Goal: Task Accomplishment & Management: Complete application form

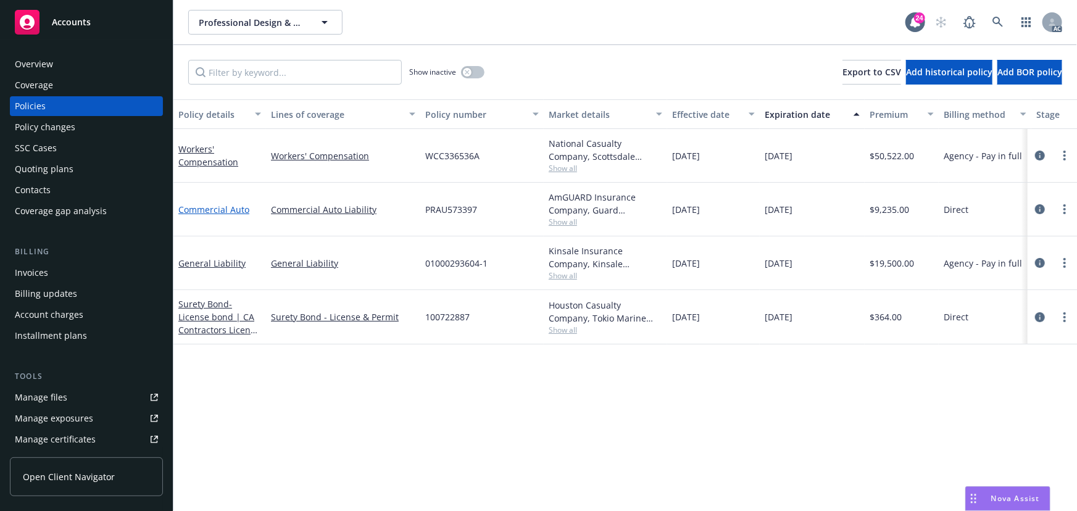
click at [222, 204] on link "Commercial Auto" at bounding box center [213, 210] width 71 height 12
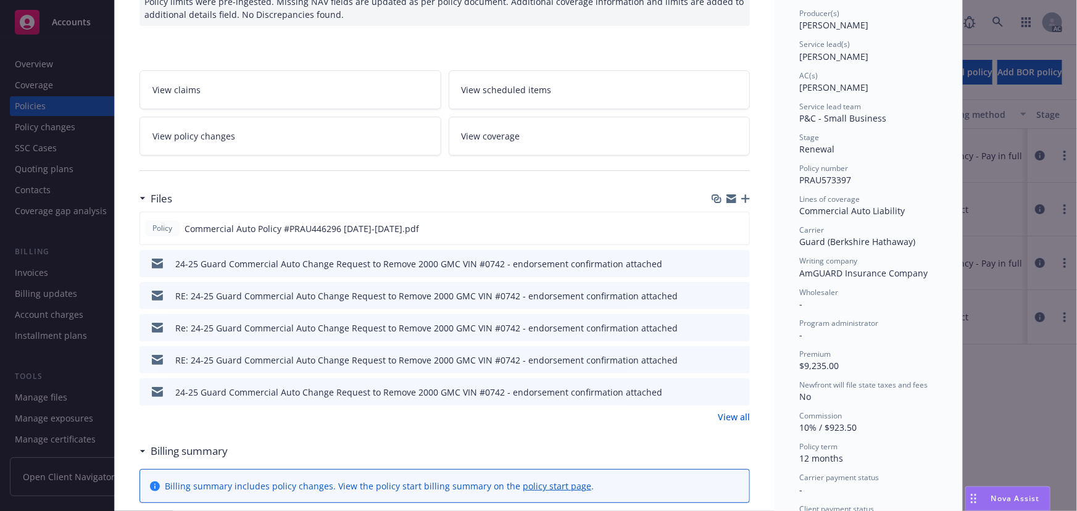
scroll to position [168, 0]
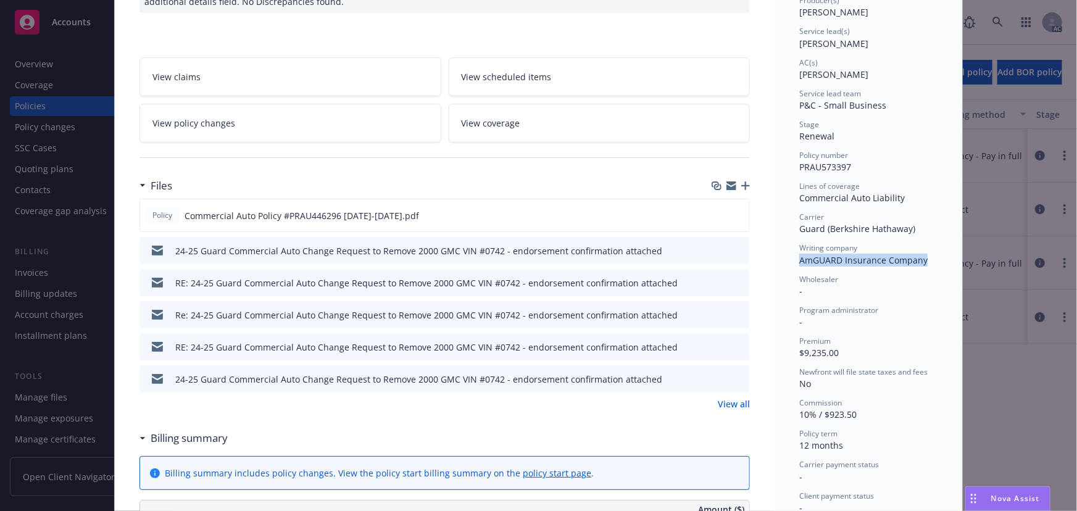
drag, startPoint x: 795, startPoint y: 262, endPoint x: 934, endPoint y: 264, distance: 139.5
click at [934, 264] on div "Status Active Effective dates [DATE] - [DATE] Producer(s) [PERSON_NAME] Service…" at bounding box center [868, 513] width 188 height 1219
copy span "AmGUARD Insurance Company"
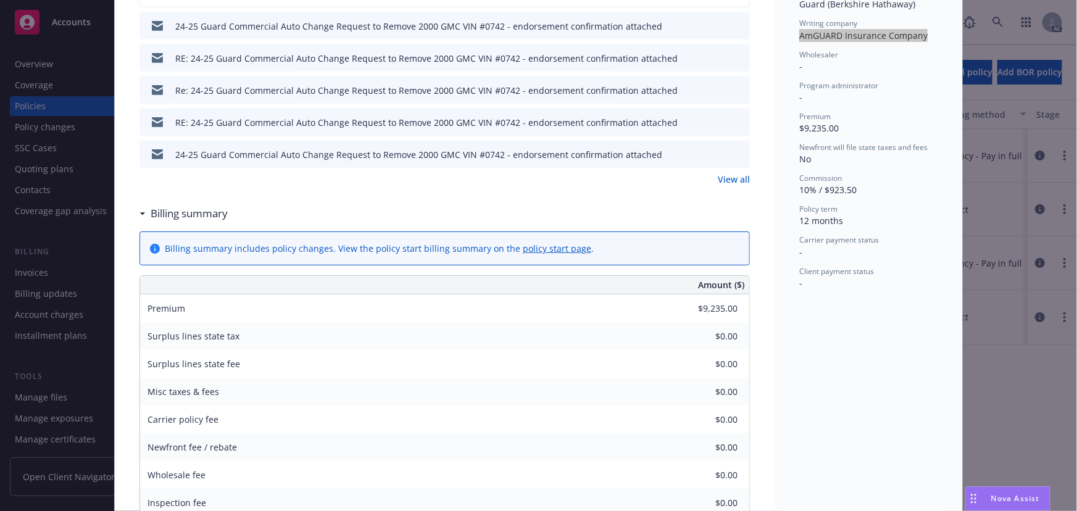
scroll to position [280, 0]
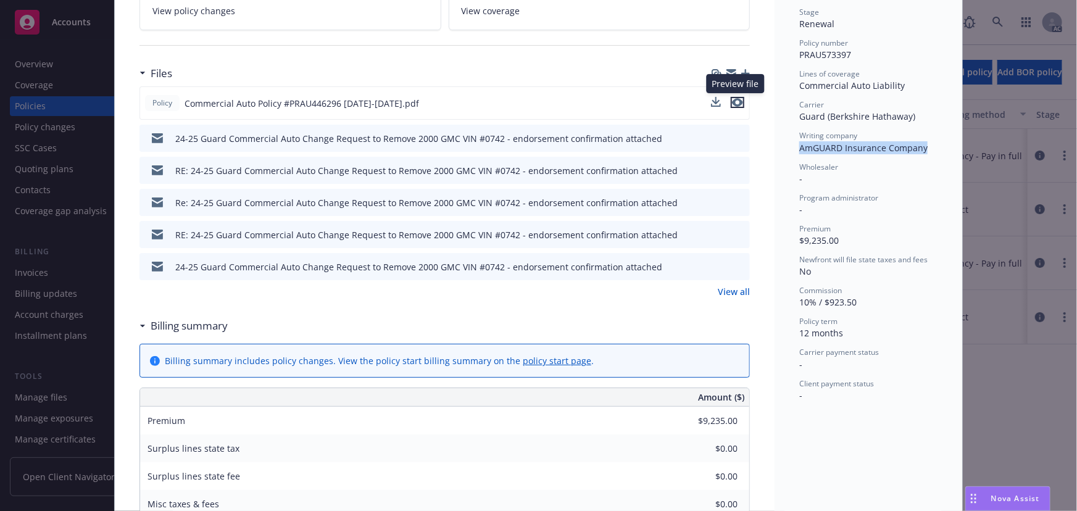
click at [732, 104] on icon "preview file" at bounding box center [737, 102] width 11 height 9
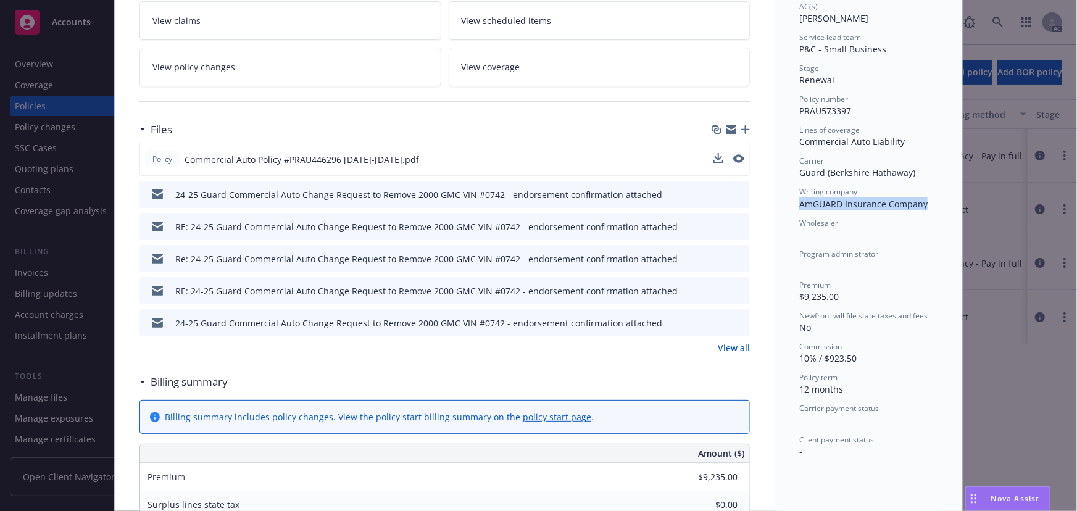
scroll to position [0, 0]
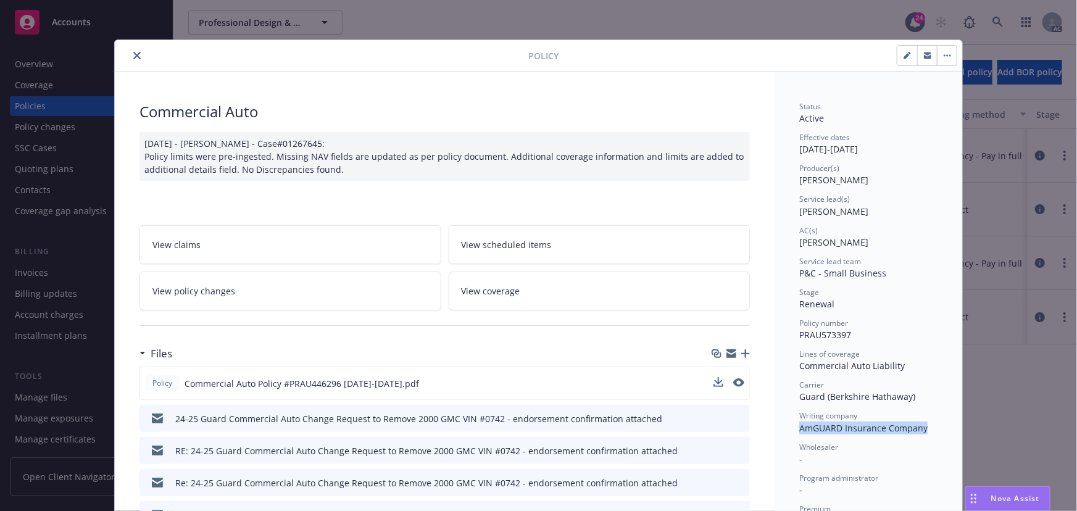
click at [966, 502] on div "Drag to move" at bounding box center [973, 498] width 15 height 23
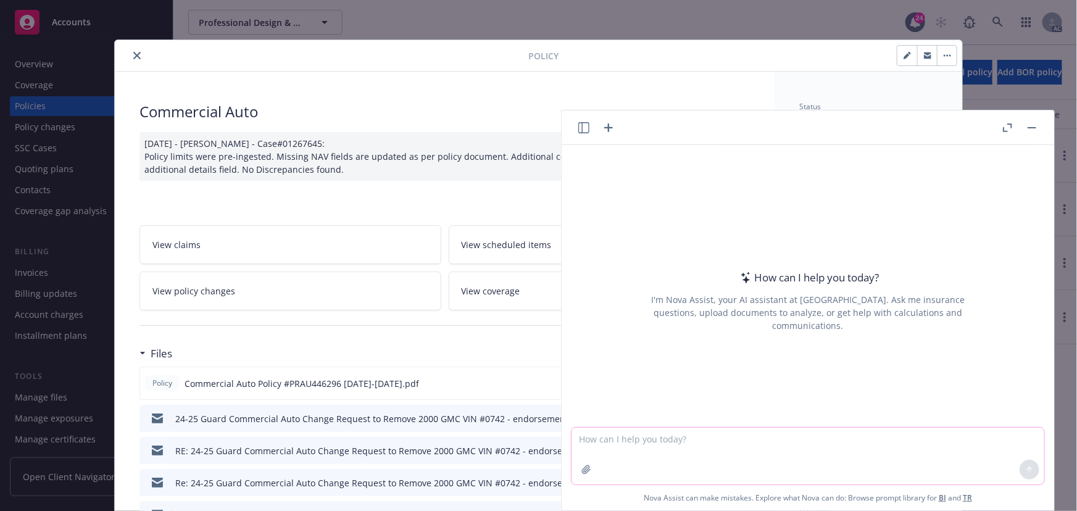
click at [571, 449] on div at bounding box center [807, 456] width 473 height 57
copy span "AmGUARD Insurance Company"
click at [733, 444] on textarea at bounding box center [807, 456] width 473 height 57
click at [582, 469] on icon "button" at bounding box center [586, 470] width 10 height 10
click at [598, 443] on textarea at bounding box center [807, 456] width 473 height 57
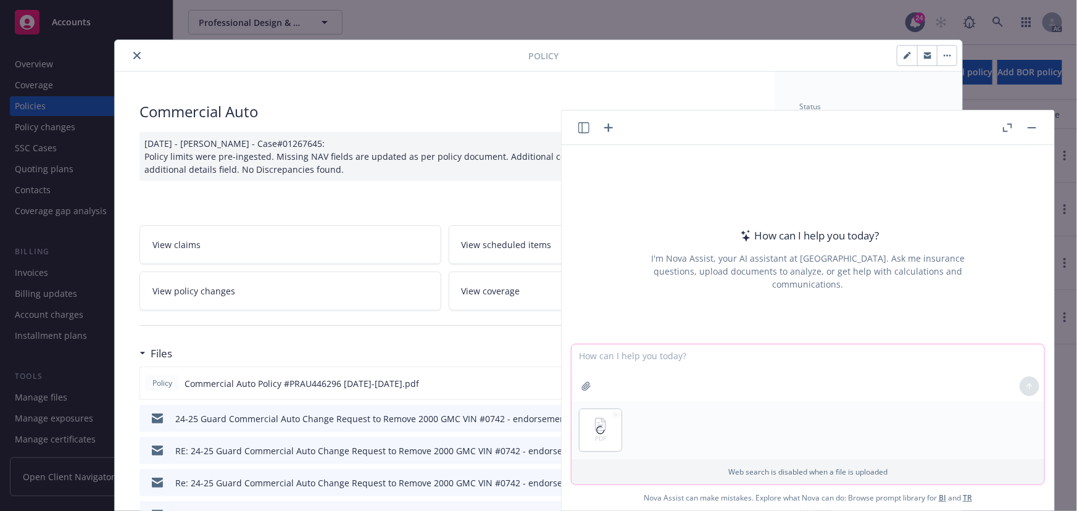
click at [599, 365] on textarea at bounding box center [807, 372] width 473 height 57
click at [764, 354] on textarea "find the payment plan is direct or agent pay" at bounding box center [807, 372] width 473 height 58
type textarea "find the payment plan is direct or agent pay in full"
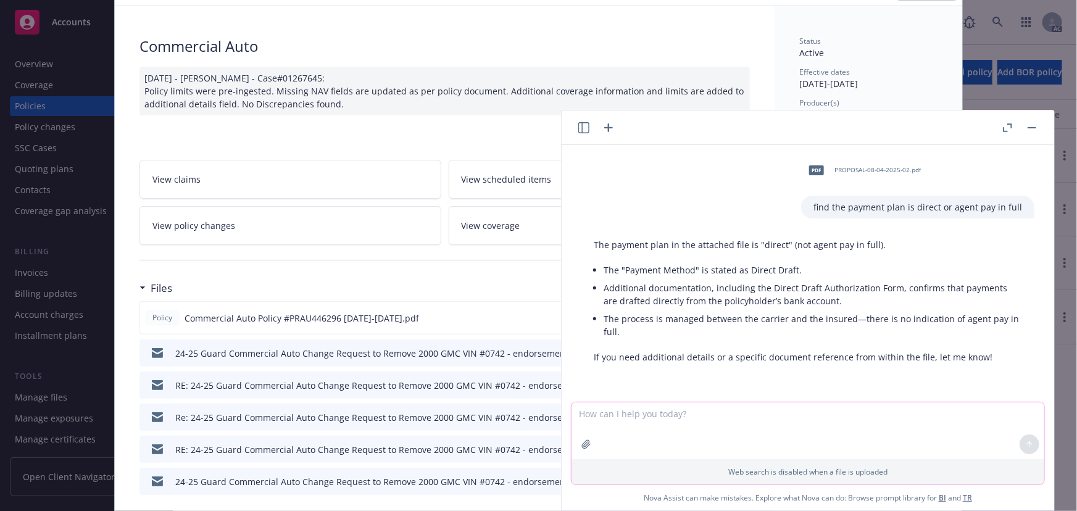
scroll to position [56, 0]
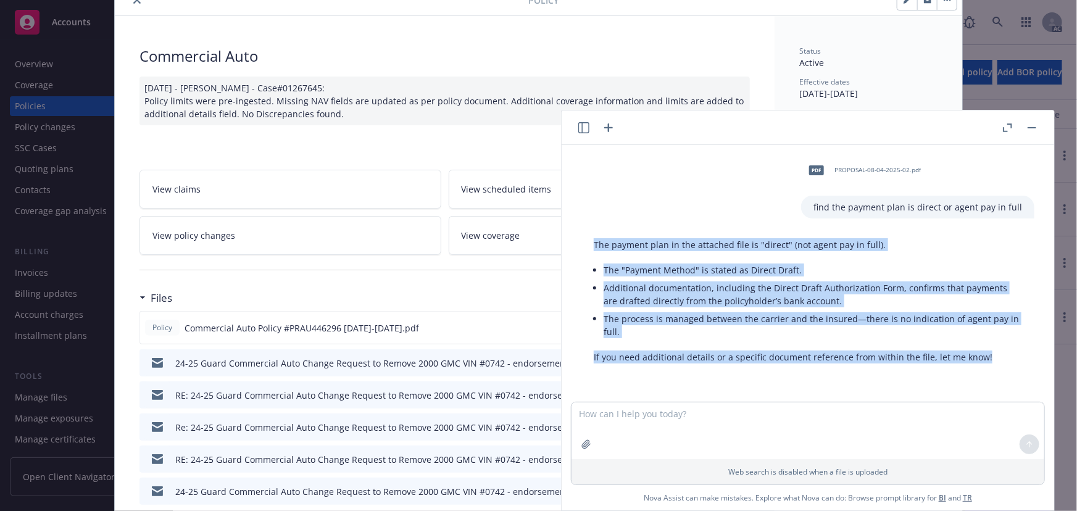
drag, startPoint x: 592, startPoint y: 242, endPoint x: 1026, endPoint y: 371, distance: 453.0
click at [1026, 371] on div "pdf PROPOSAL-08-04-2025-02.pdf find the payment plan is direct or agent pay in …" at bounding box center [808, 273] width 492 height 257
copy div "The payment plan in the attached file is "direct" (not agent pay in full). The …"
click at [866, 246] on p "The payment plan in the attached file is "direct" (not agent pay in full)." at bounding box center [808, 244] width 428 height 13
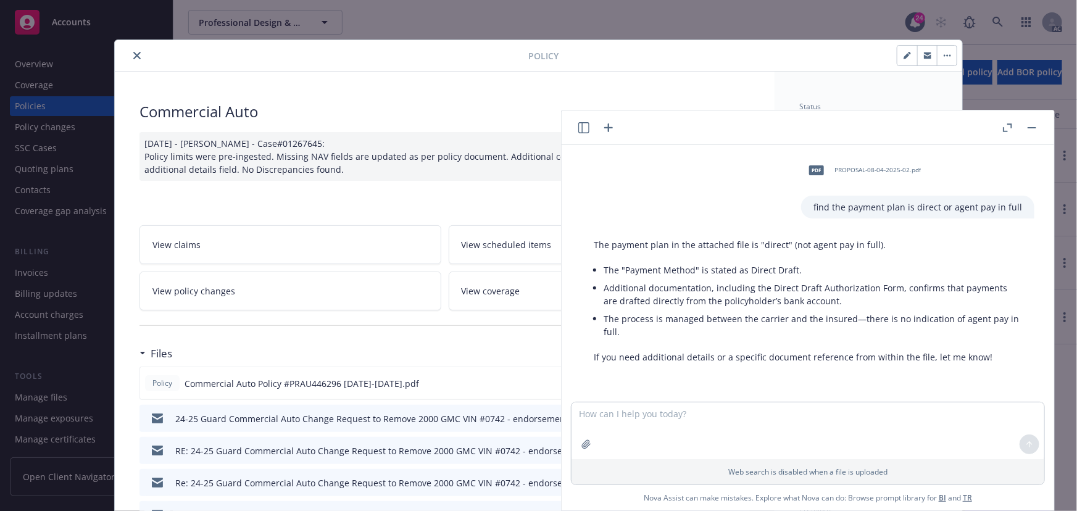
scroll to position [336, 0]
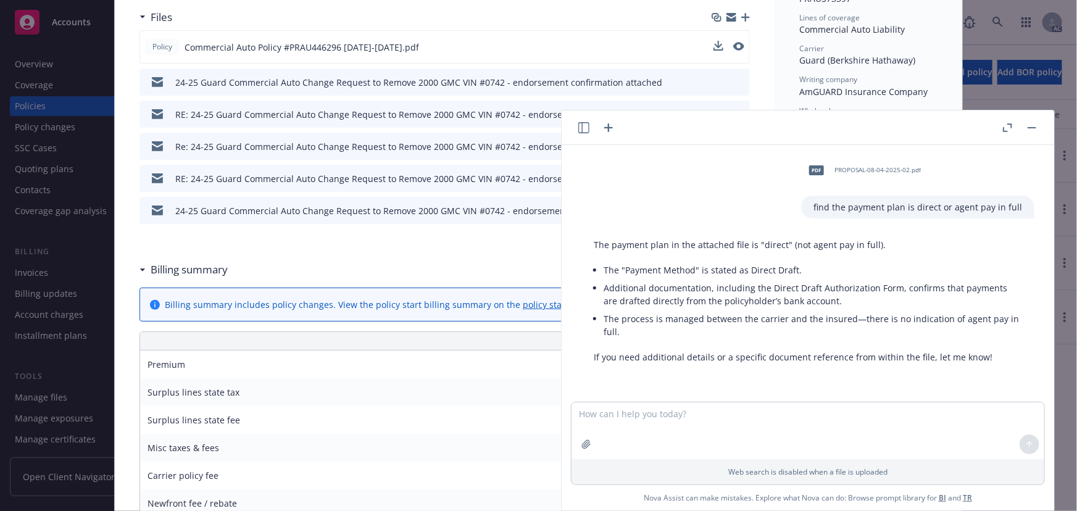
click at [1028, 129] on button "button" at bounding box center [1031, 127] width 15 height 15
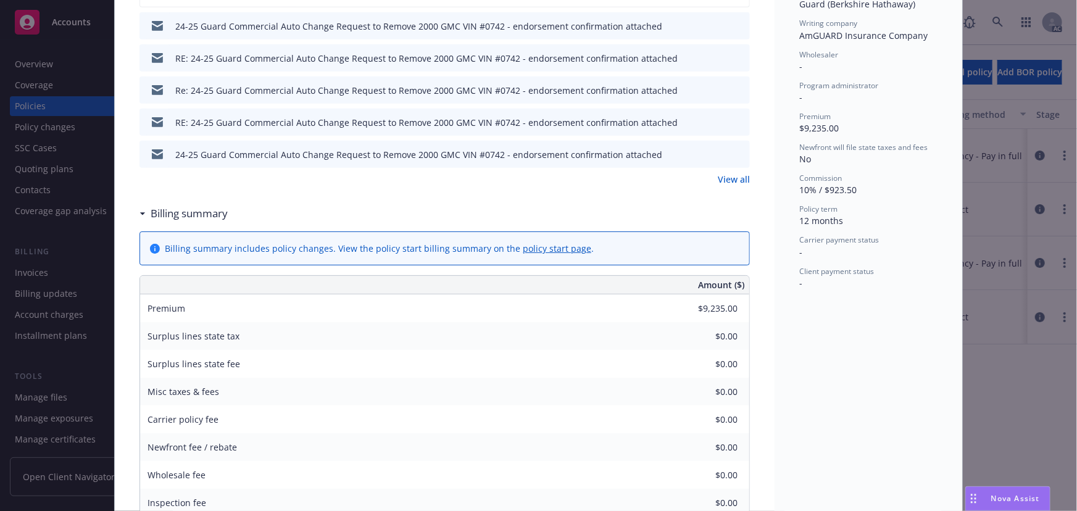
scroll to position [449, 0]
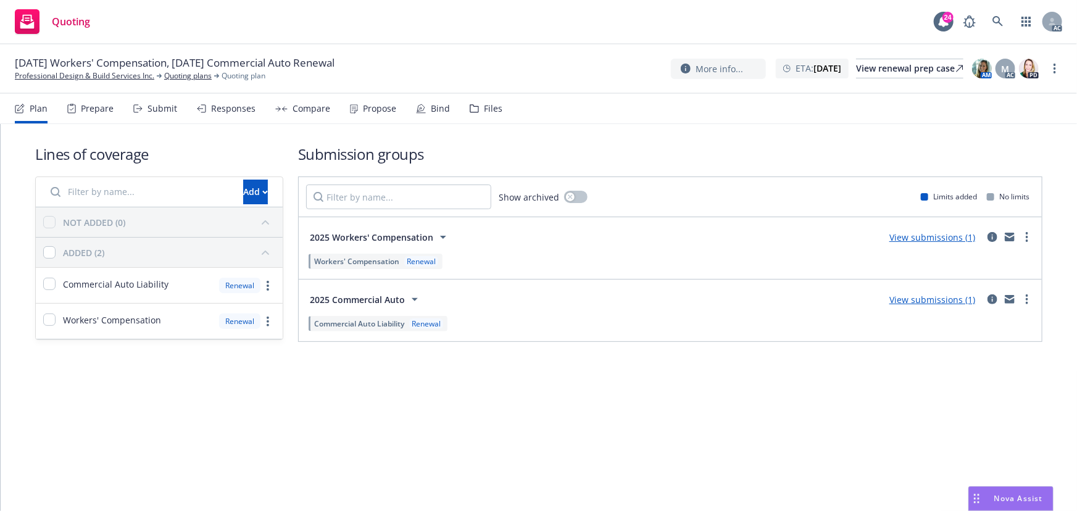
click at [154, 115] on div "Submit" at bounding box center [155, 109] width 44 height 30
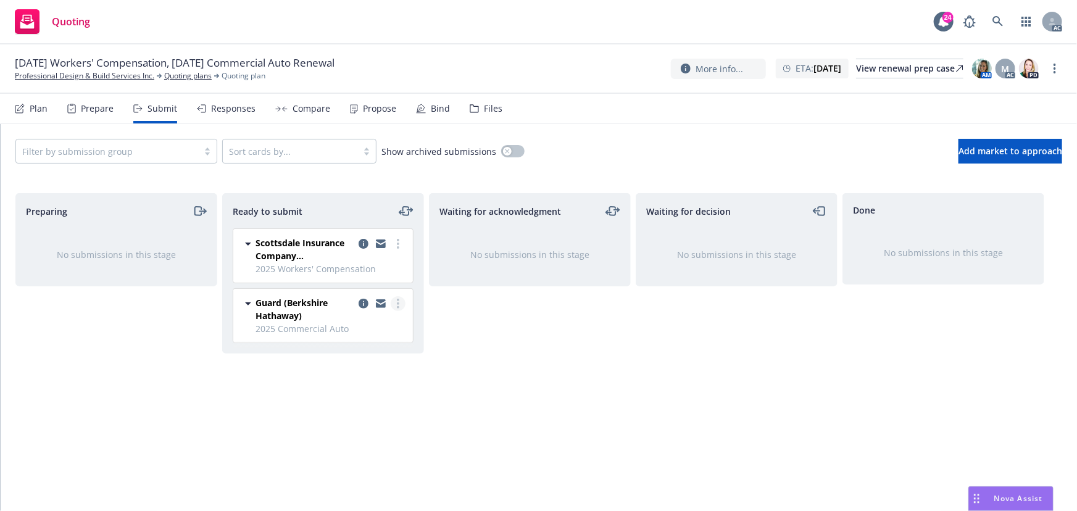
click at [397, 301] on icon "more" at bounding box center [398, 304] width 2 height 10
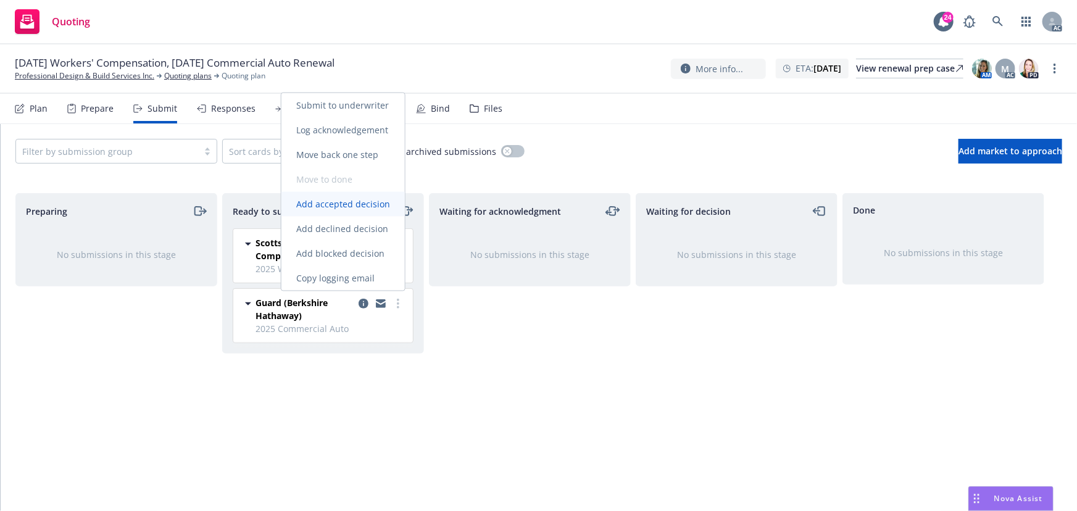
click at [347, 204] on span "Add accepted decision" at bounding box center [342, 204] width 123 height 12
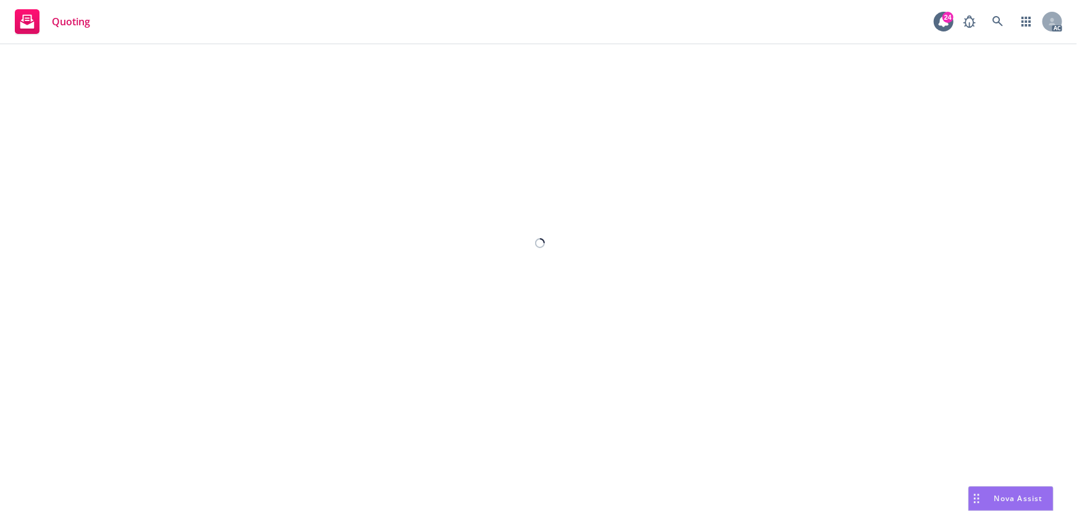
select select "12"
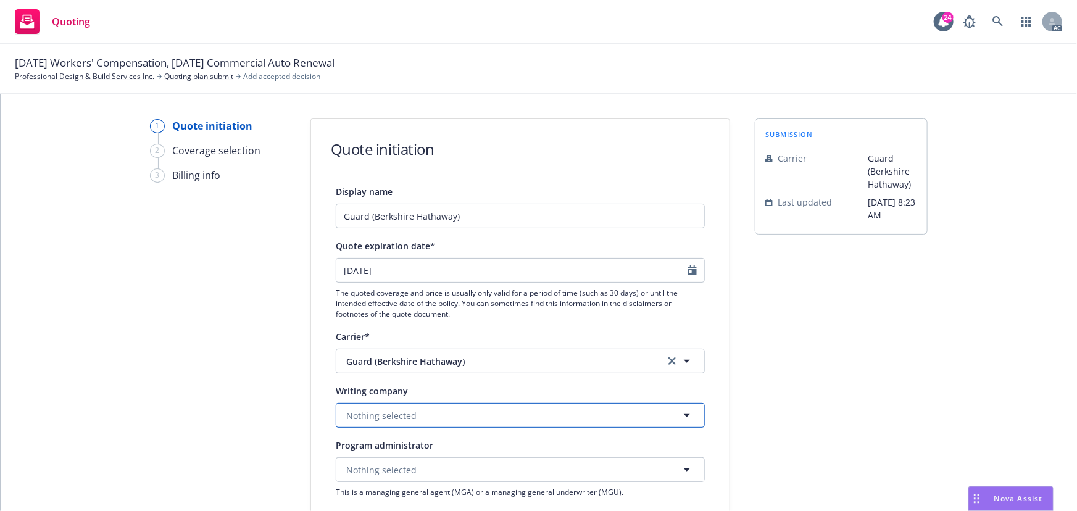
click at [404, 417] on span "Nothing selected" at bounding box center [381, 415] width 70 height 13
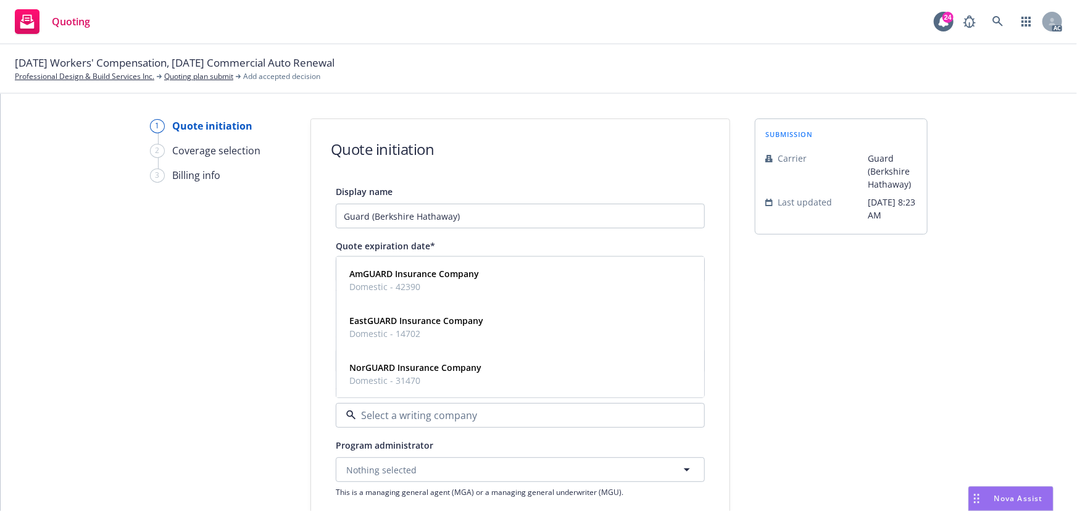
paste input "AmGUARD Insurance Company"
type input "AmGUARD Insurance Company"
click at [473, 291] on span "Domestic - 42390" at bounding box center [414, 286] width 130 height 13
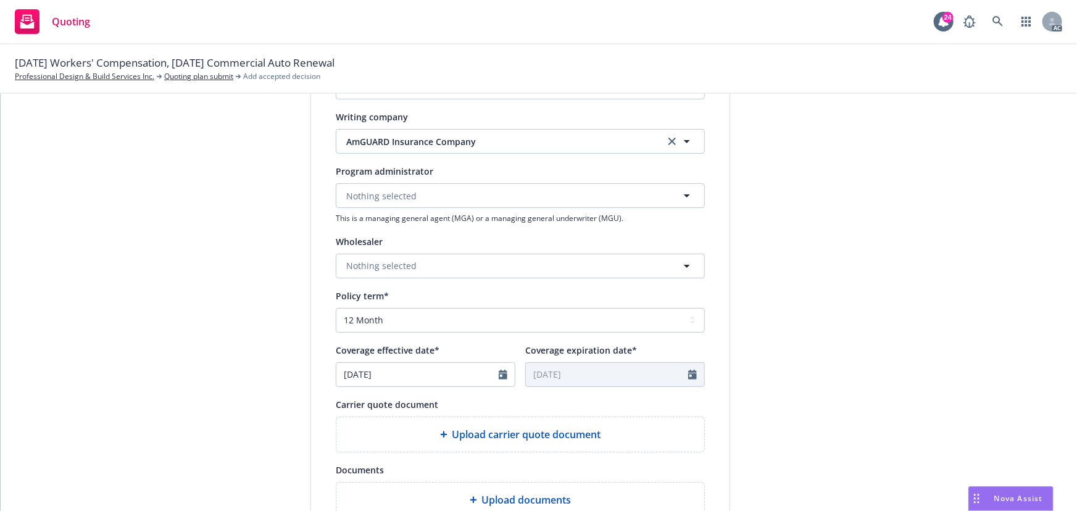
scroll to position [280, 0]
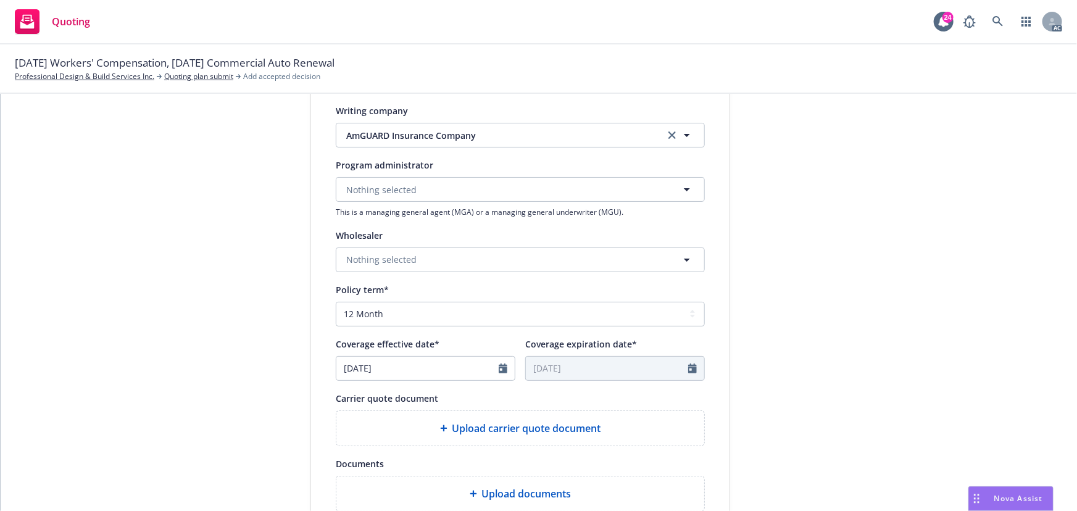
click at [554, 450] on div "Display name Guard (Berkshire Hathaway) Quote expiration date* 09/21/2025 The q…" at bounding box center [520, 247] width 369 height 687
click at [555, 435] on div "Upload carrier quote document" at bounding box center [520, 428] width 368 height 35
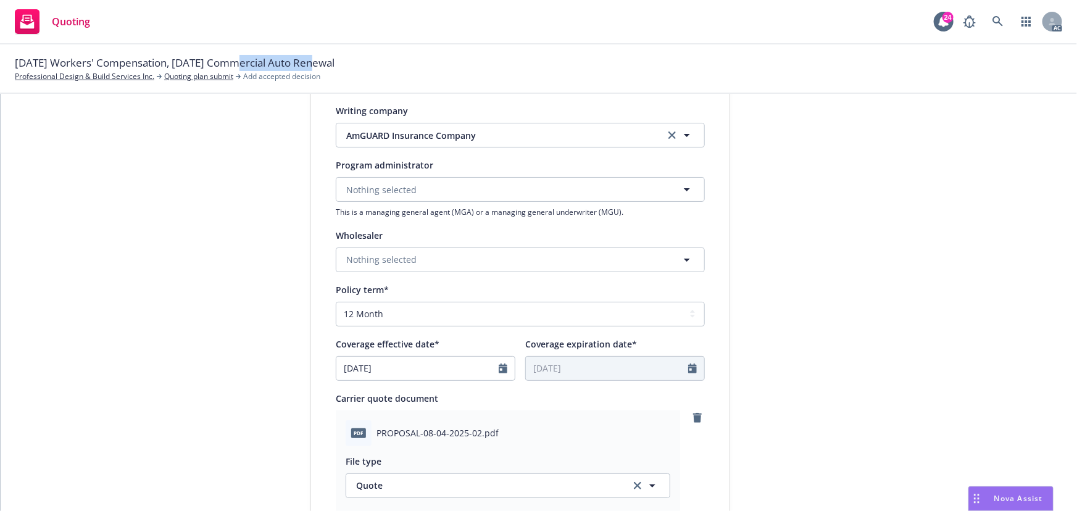
drag, startPoint x: 231, startPoint y: 65, endPoint x: 315, endPoint y: 66, distance: 83.9
click at [315, 66] on span "10/23/25 Workers' Compensation, 10/28/25 Commercial Auto Renewal" at bounding box center [175, 63] width 320 height 16
copy span "Commercial Auto"
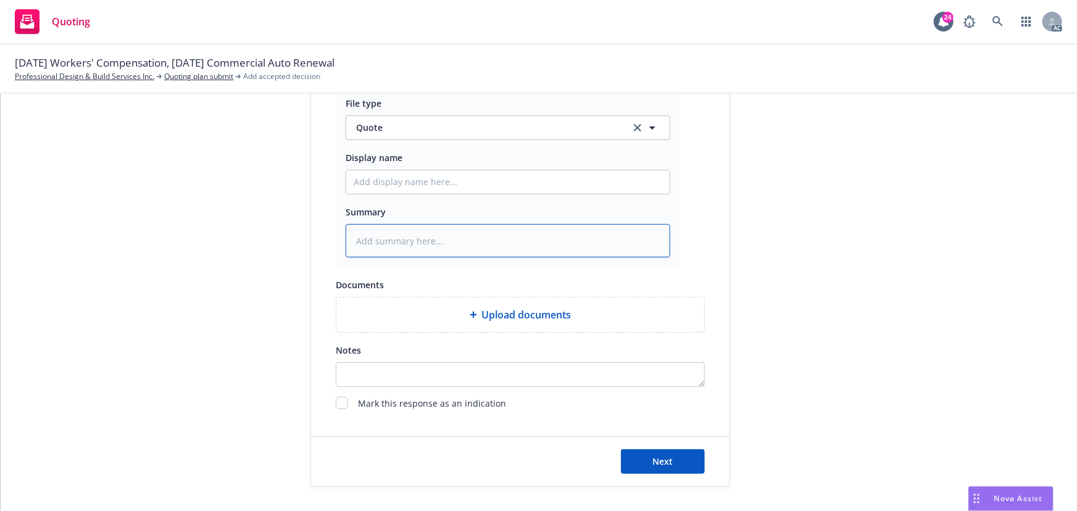
click at [413, 250] on textarea at bounding box center [508, 241] width 325 height 34
click at [434, 239] on textarea at bounding box center [508, 241] width 325 height 34
click at [400, 183] on input "Display name" at bounding box center [507, 181] width 323 height 23
type input "25-26 E&O with Cyber Quote"
drag, startPoint x: 374, startPoint y: 184, endPoint x: 439, endPoint y: 184, distance: 64.8
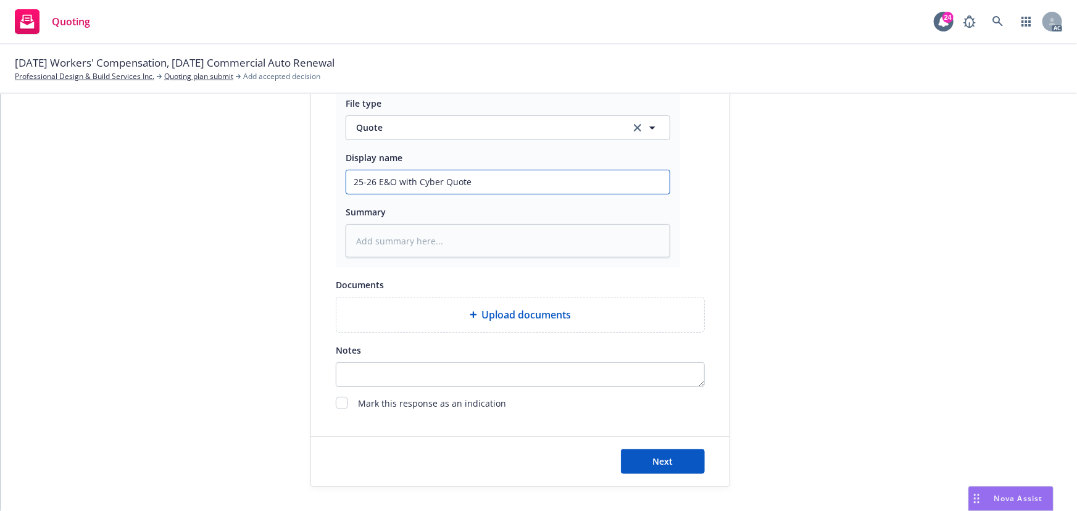
click at [439, 184] on input "25-26 E&O with Cyber Quote" at bounding box center [507, 181] width 323 height 23
paste input "Commercial Auto"
type textarea "x"
type input "25-26 Commercial AutoQuote"
type textarea "x"
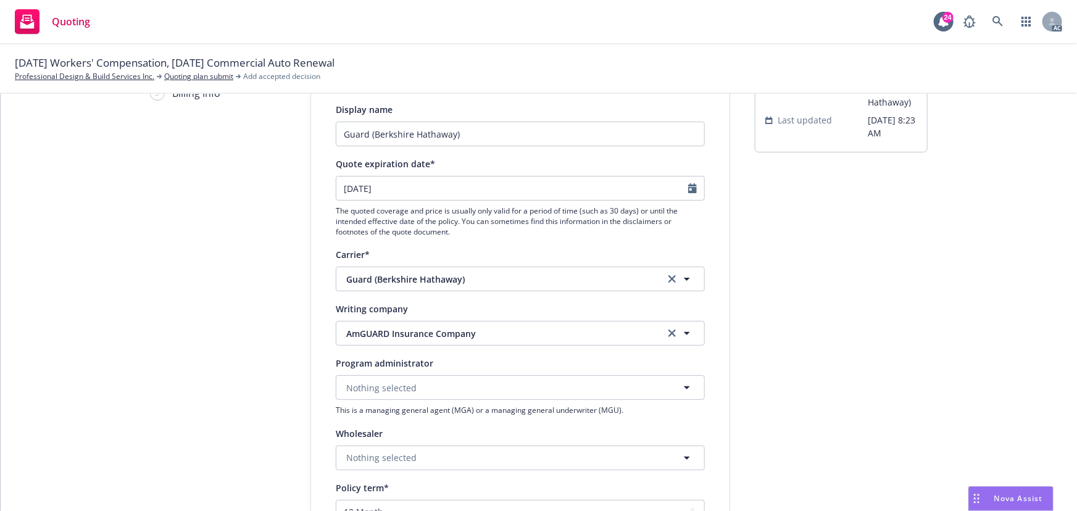
scroll to position [0, 0]
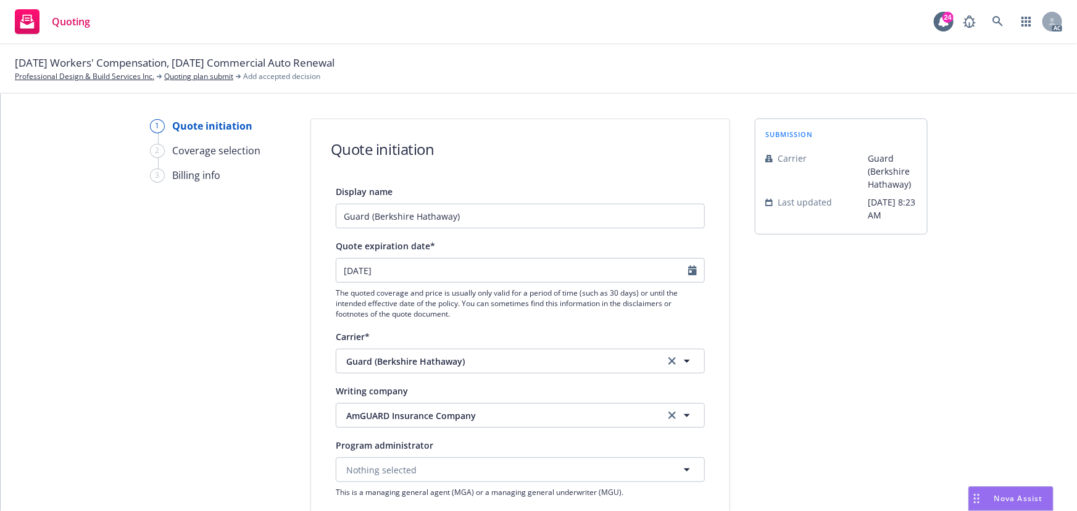
type input "25-26 Commercial Auto Quote"
select select "9"
click at [681, 273] on input "09/21/2025" at bounding box center [512, 270] width 352 height 23
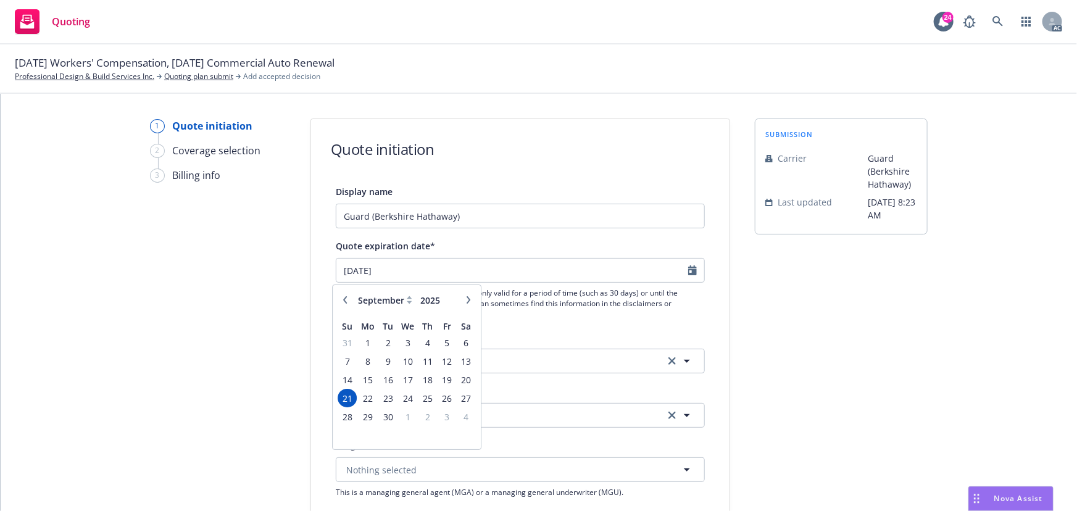
type textarea "x"
click at [468, 302] on icon "button" at bounding box center [468, 299] width 4 height 7
select select "10"
click at [392, 418] on span "28" at bounding box center [387, 416] width 17 height 15
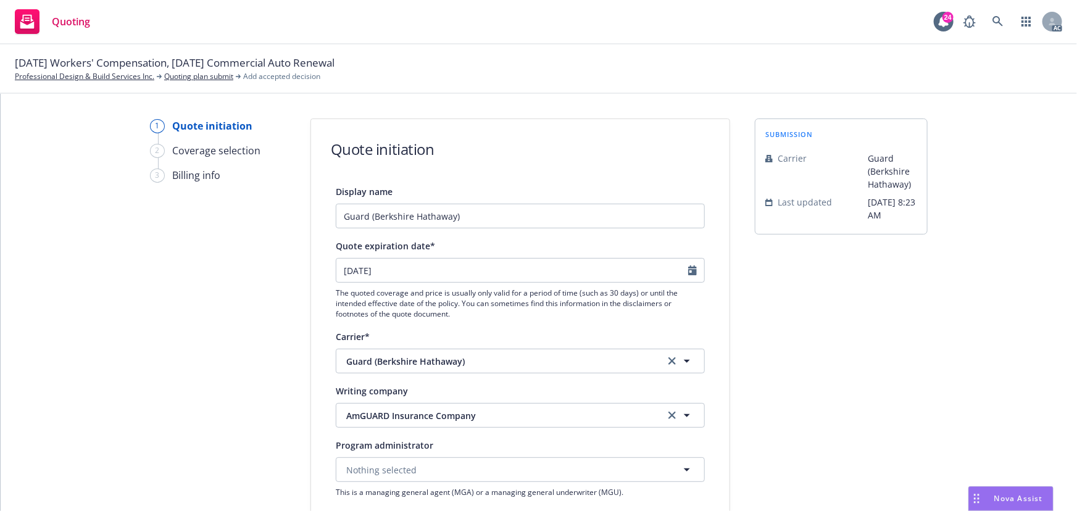
type input "[DATE]"
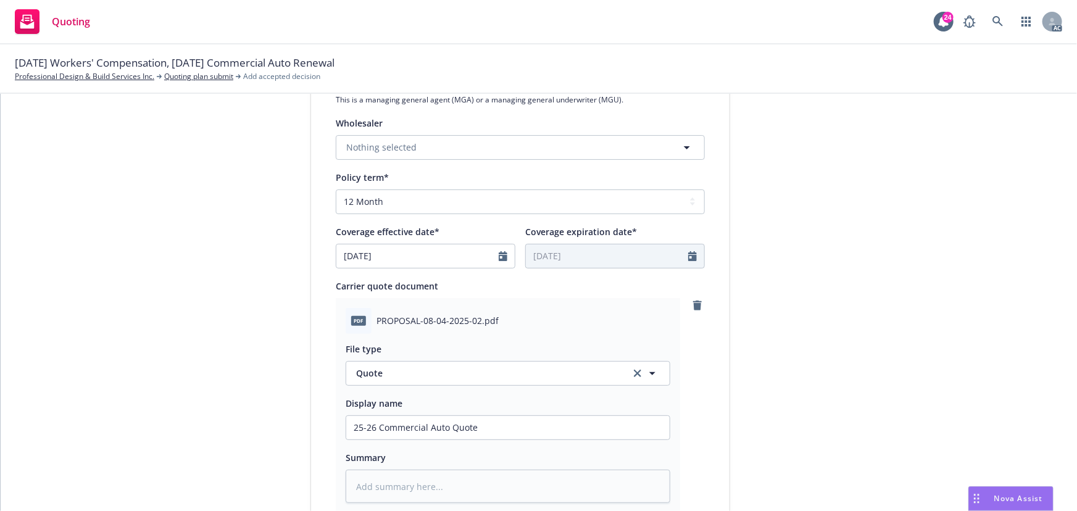
scroll to position [638, 0]
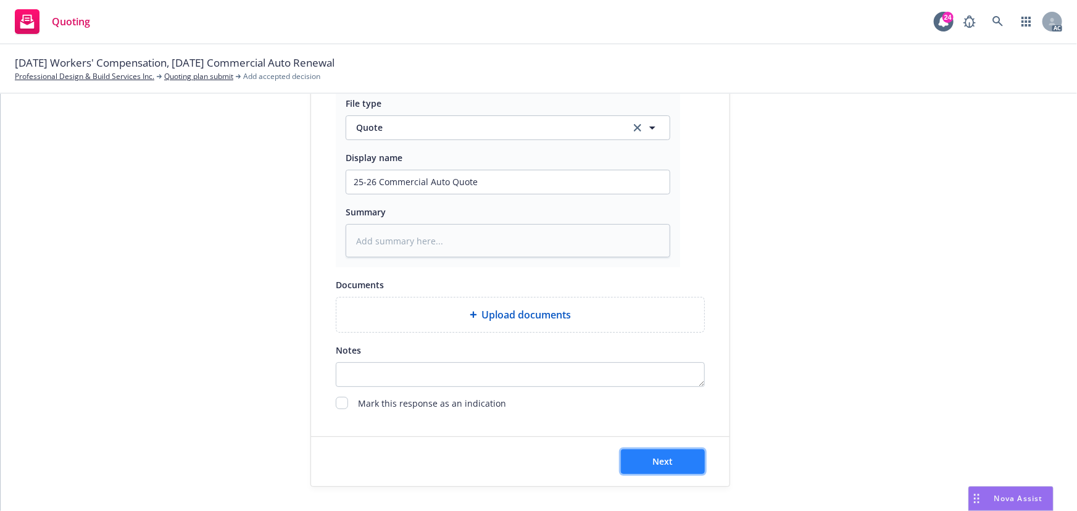
click at [658, 459] on span "Next" at bounding box center [663, 461] width 20 height 12
type textarea "x"
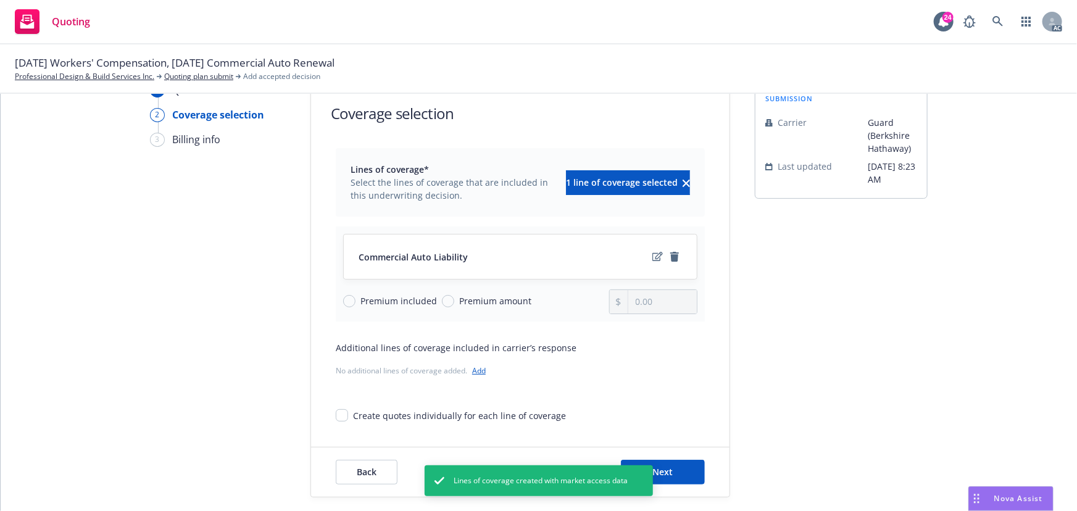
scroll to position [46, 0]
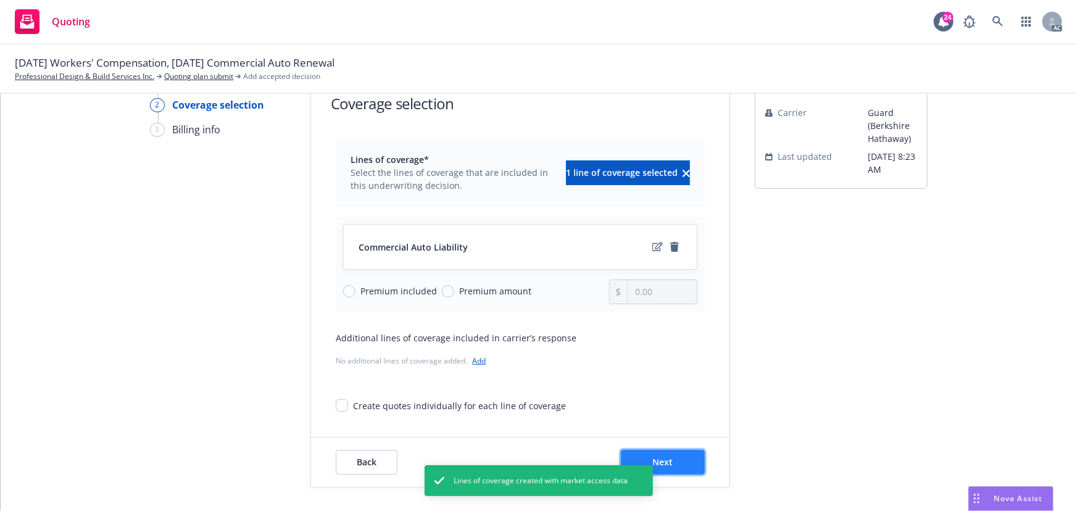
click at [678, 450] on button "Next" at bounding box center [663, 462] width 84 height 25
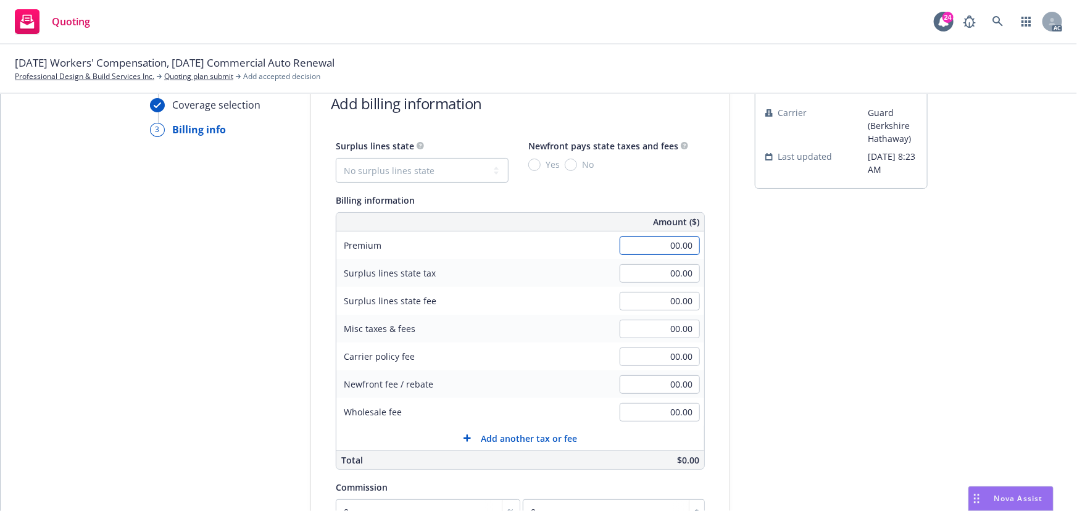
click at [673, 244] on input "00.00" at bounding box center [660, 245] width 80 height 19
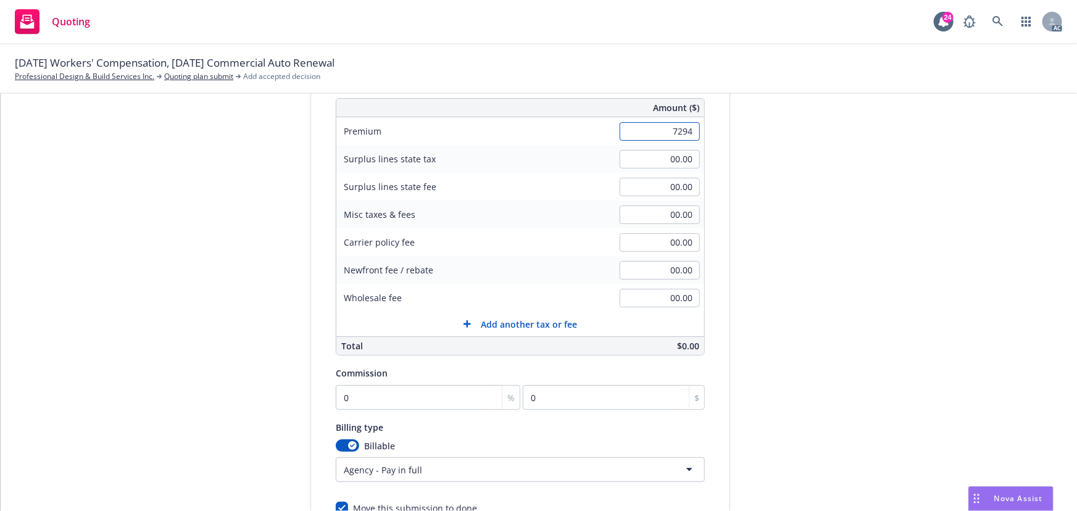
scroll to position [262, 0]
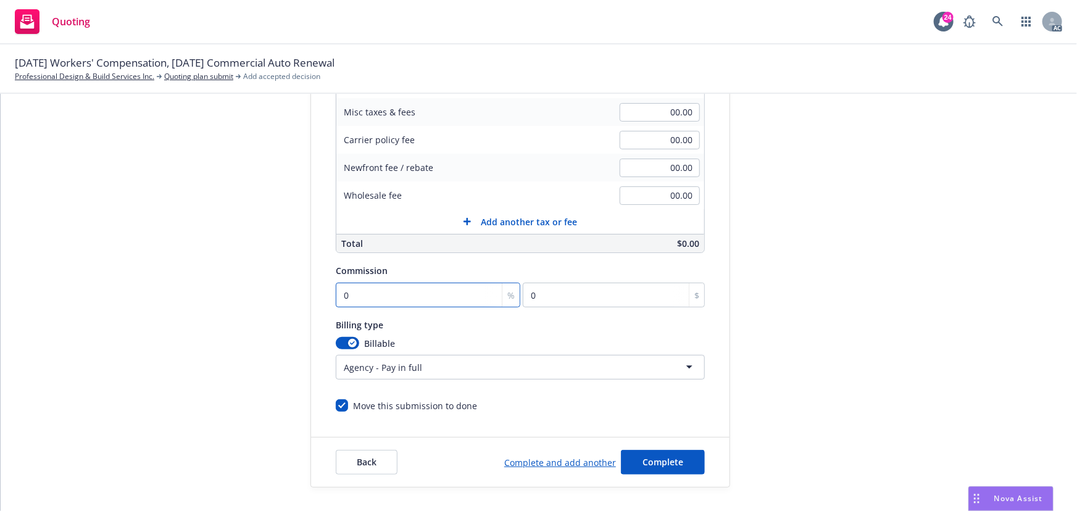
click at [394, 296] on input "0" at bounding box center [428, 295] width 184 height 25
type input "7,294.00"
type input "10"
type input "729.4"
type input "10"
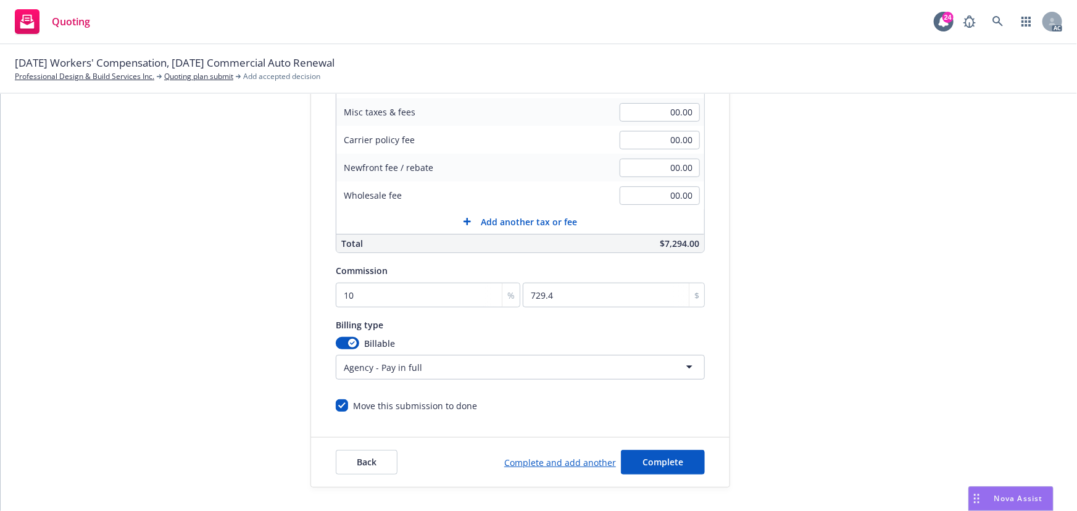
click at [410, 364] on html "Quoting 24 AC 10/23/25 Workers' Compensation, 10/28/25 Commercial Auto Renewal …" at bounding box center [538, 255] width 1077 height 511
click at [378, 383] on div "Surplus lines state No surplus lines state Alaska Alabama Arkansas Arizona Cali…" at bounding box center [520, 167] width 369 height 491
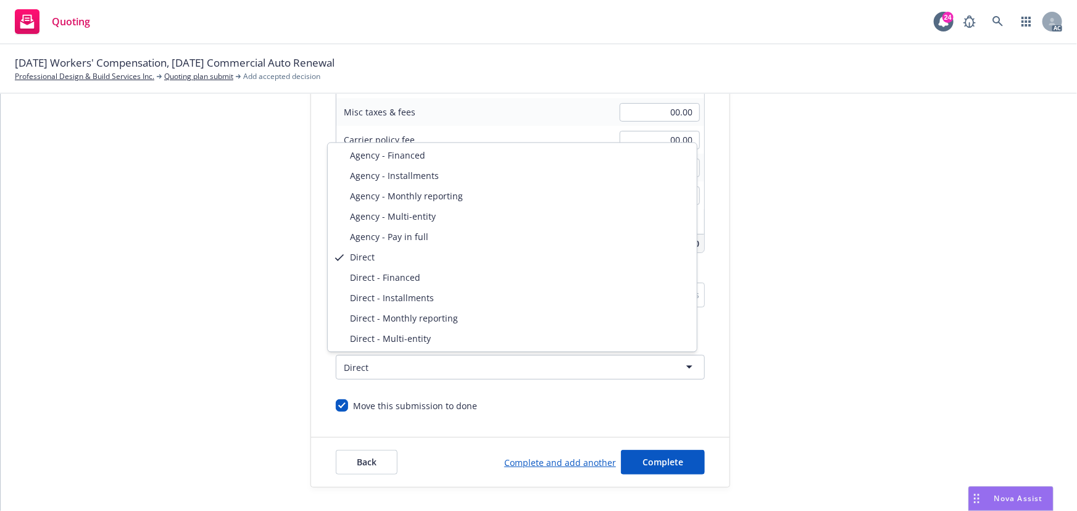
click at [386, 367] on html "Quoting 24 AC 10/23/25 Workers' Compensation, 10/28/25 Commercial Auto Renewal …" at bounding box center [538, 255] width 1077 height 511
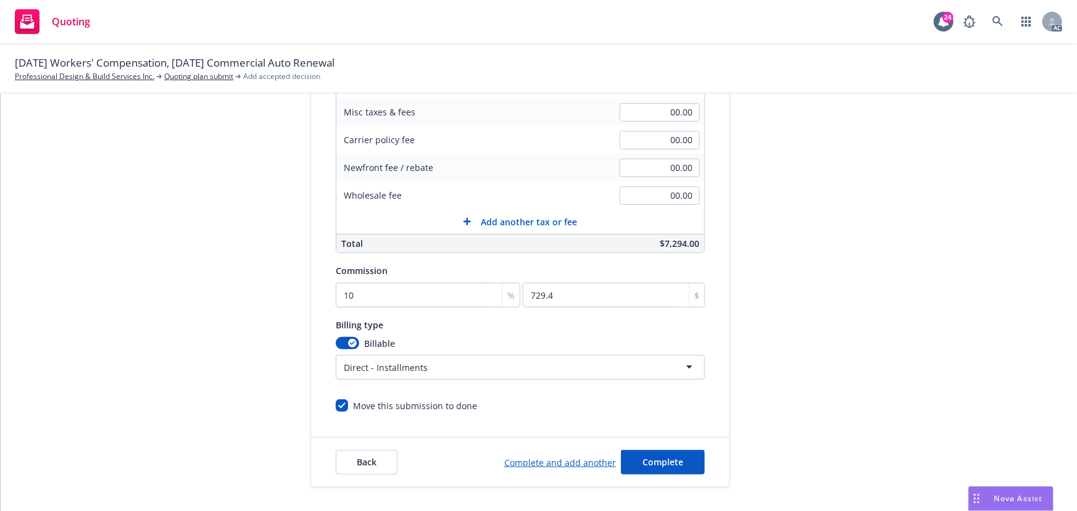
click at [455, 371] on html "Quoting 24 AC 10/23/25 Workers' Compensation, 10/28/25 Commercial Auto Renewal …" at bounding box center [538, 255] width 1077 height 511
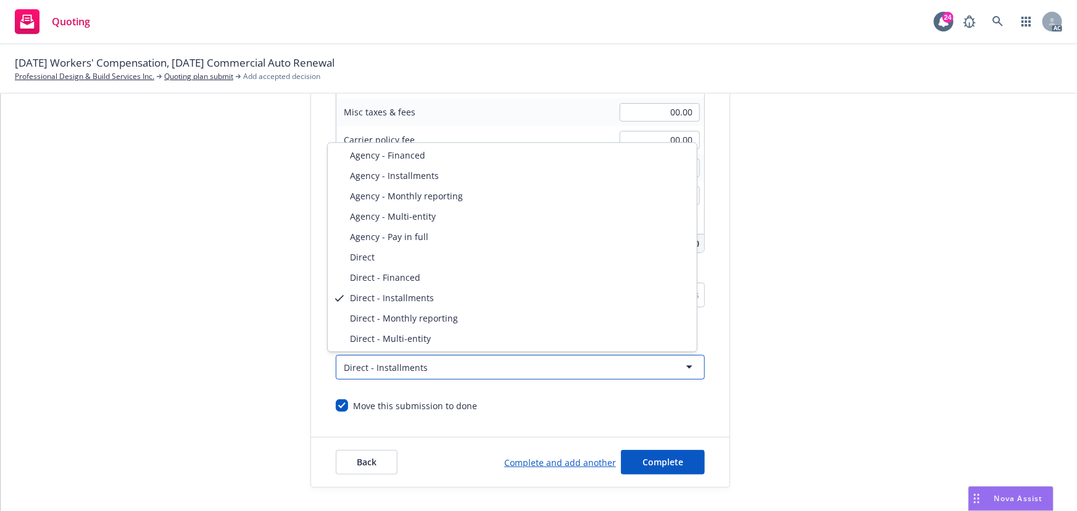
click at [823, 362] on html "Quoting 24 AC 10/23/25 Workers' Compensation, 10/28/25 Commercial Auto Renewal …" at bounding box center [538, 255] width 1077 height 511
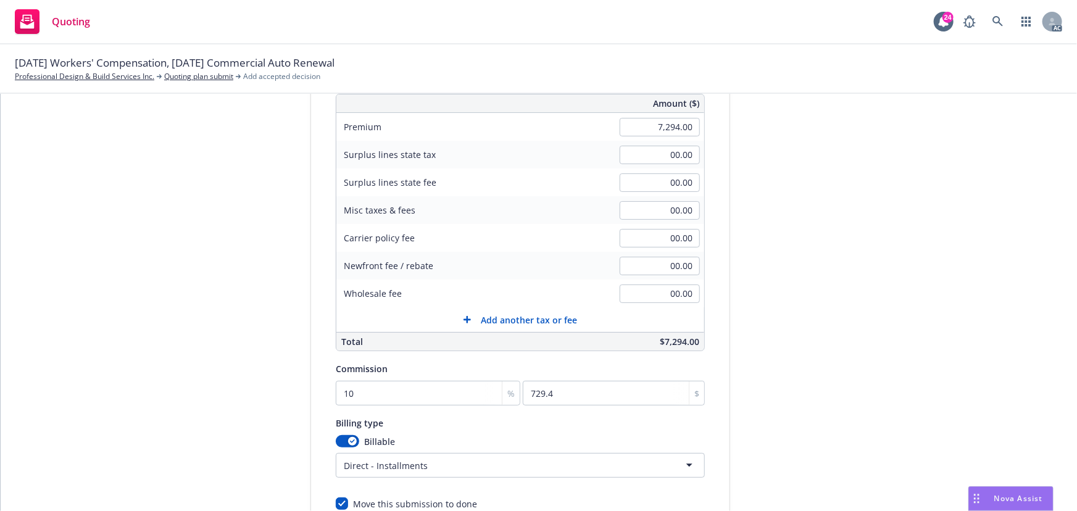
scroll to position [168, 0]
click at [502, 463] on html "Quoting 24 AC 10/23/25 Workers' Compensation, 10/28/25 Commercial Auto Renewal …" at bounding box center [538, 255] width 1077 height 511
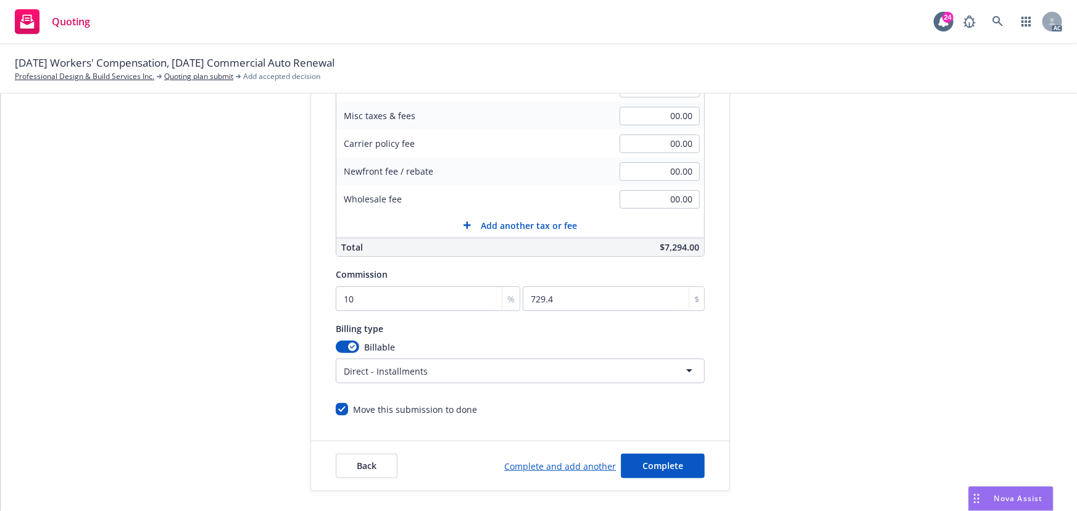
scroll to position [262, 0]
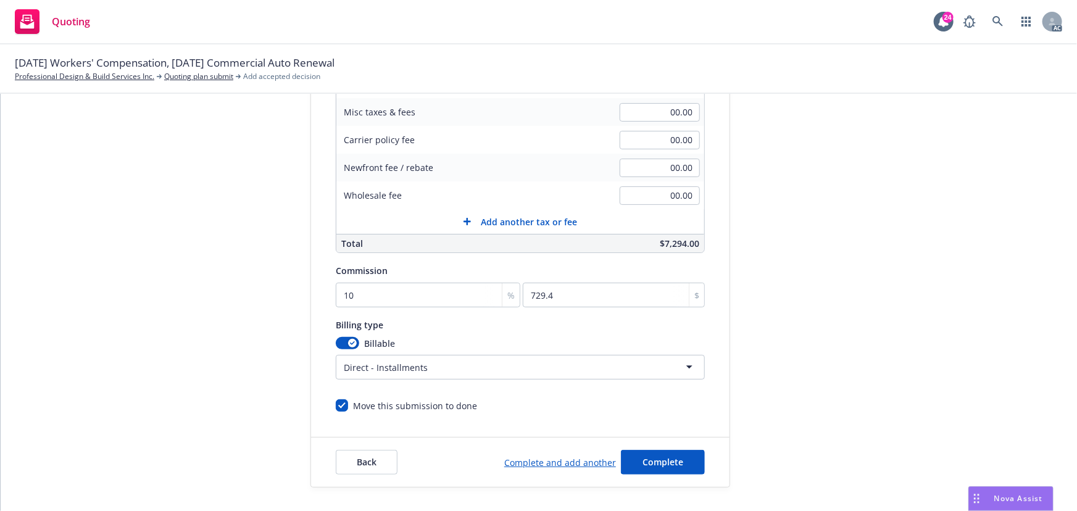
click at [1018, 436] on div "Quote initiation Coverage selection 3 Billing info Add billing information Surp…" at bounding box center [538, 171] width 1047 height 631
click at [405, 368] on html "Quoting 24 AC 10/23/25 Workers' Compensation, 10/28/25 Commercial Auto Renewal …" at bounding box center [538, 255] width 1077 height 511
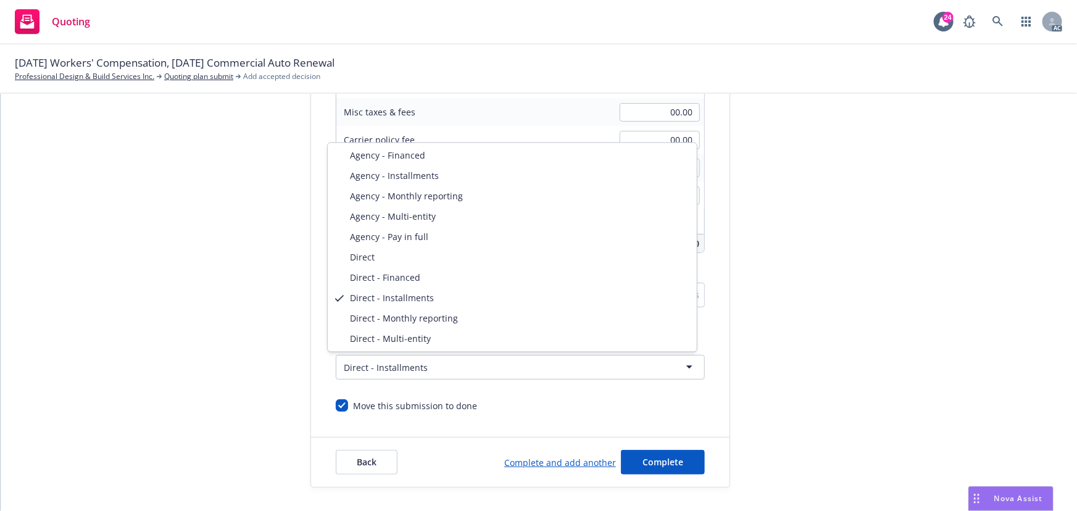
select select "DIRECT"
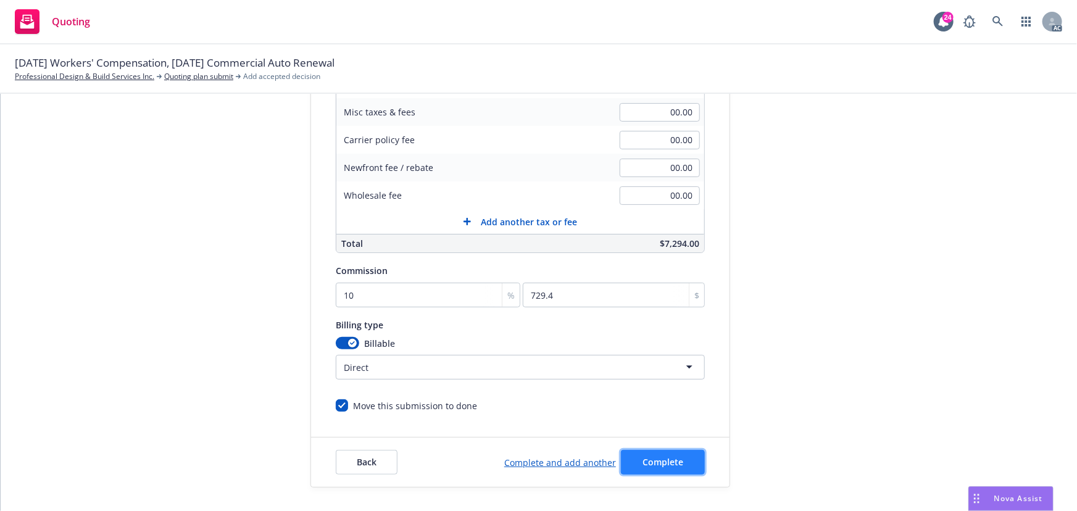
click at [660, 460] on span "Complete" at bounding box center [662, 462] width 41 height 12
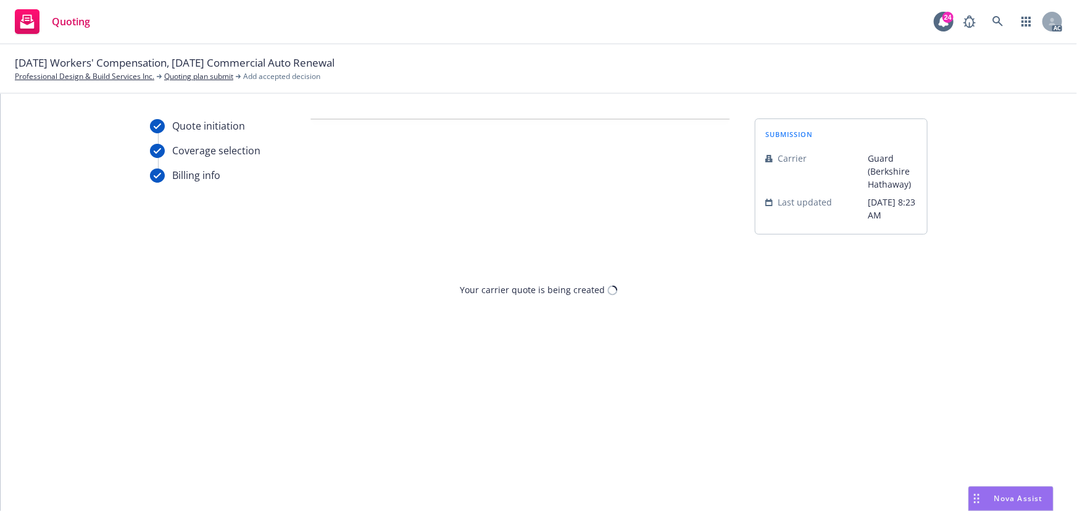
scroll to position [0, 0]
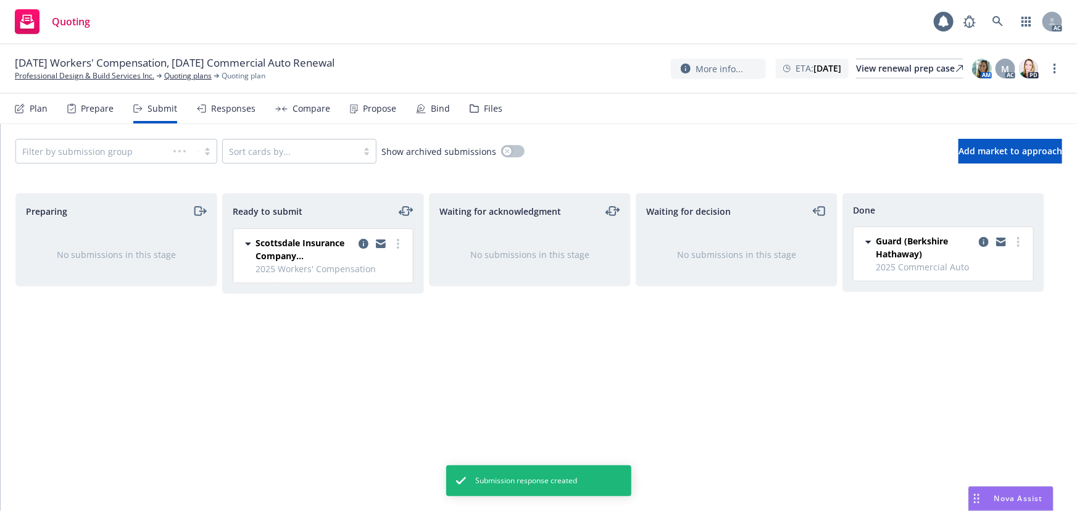
click at [371, 110] on div "Propose" at bounding box center [379, 109] width 33 height 10
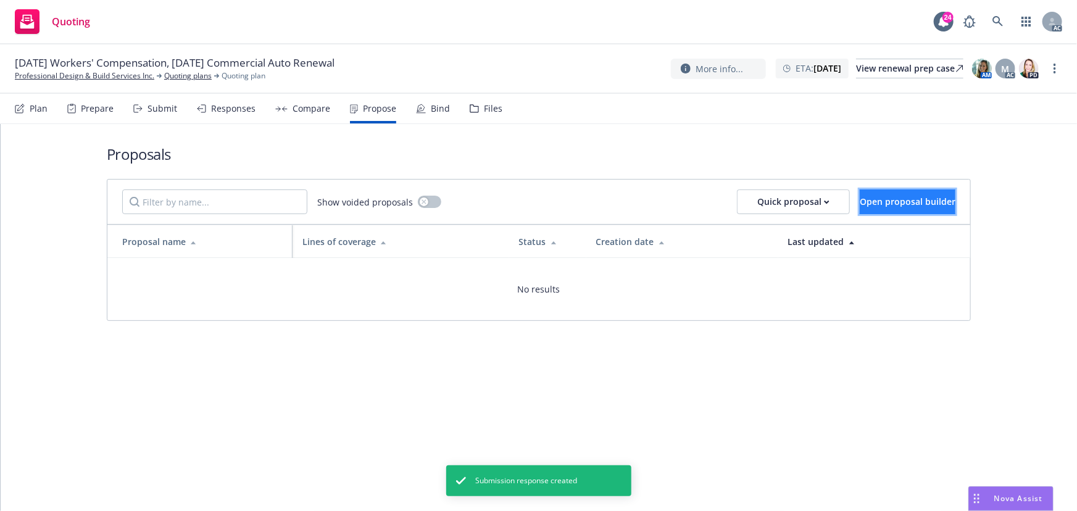
click at [898, 197] on span "Open proposal builder" at bounding box center [908, 202] width 96 height 12
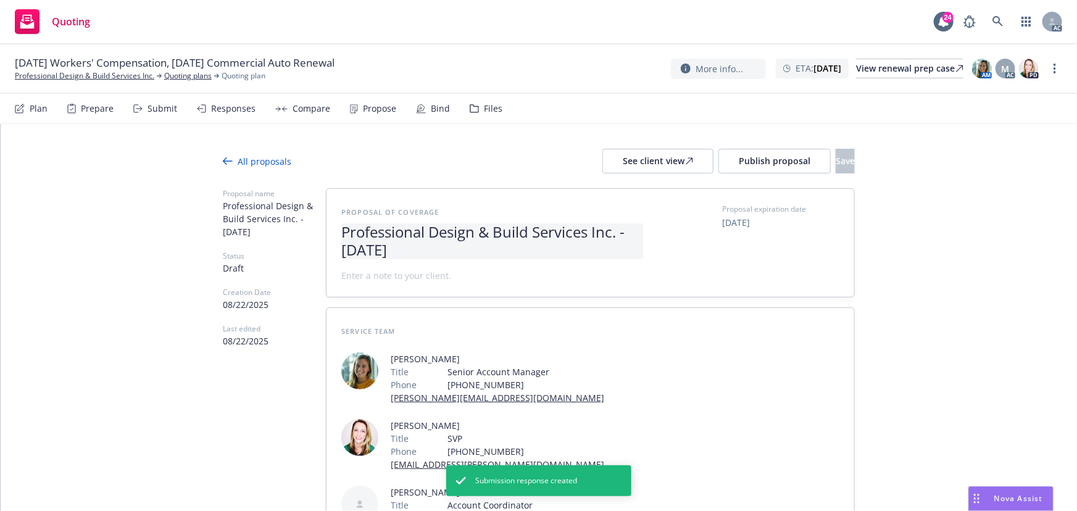
drag, startPoint x: 339, startPoint y: 230, endPoint x: 389, endPoint y: 253, distance: 54.6
click at [389, 253] on div "Proposal of coverage Professional Design & Build Services Inc. - August 2025 Pr…" at bounding box center [590, 243] width 528 height 108
drag, startPoint x: 389, startPoint y: 253, endPoint x: 331, endPoint y: 230, distance: 62.0
click at [333, 230] on div "Proposal of coverage Professional Design & Build Services Inc. - August 2025 Pr…" at bounding box center [590, 243] width 528 height 108
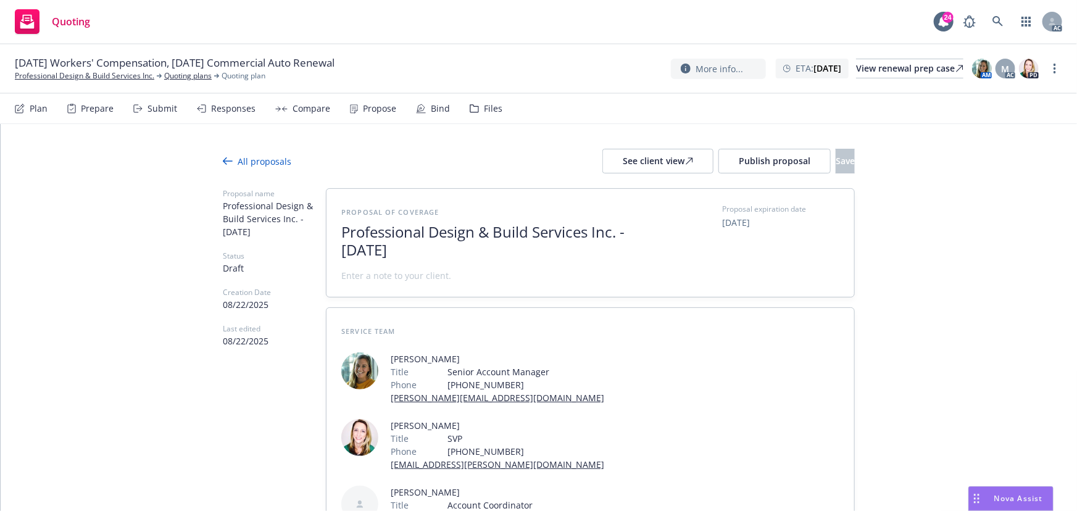
click at [394, 233] on span "Professional Design & Build Services Inc. - August 2025" at bounding box center [492, 241] width 302 height 36
drag, startPoint x: 355, startPoint y: 242, endPoint x: 328, endPoint y: 228, distance: 31.2
click at [328, 228] on div "Proposal of coverage Professional Design & Build Services Inc. - August 2025 Pr…" at bounding box center [590, 243] width 528 height 108
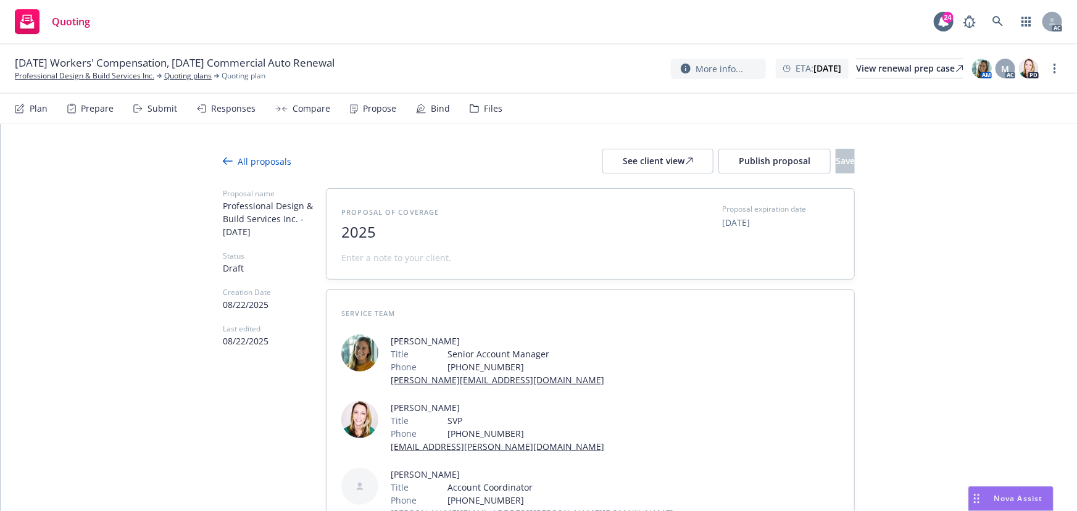
click at [413, 234] on span "2025" at bounding box center [492, 232] width 302 height 18
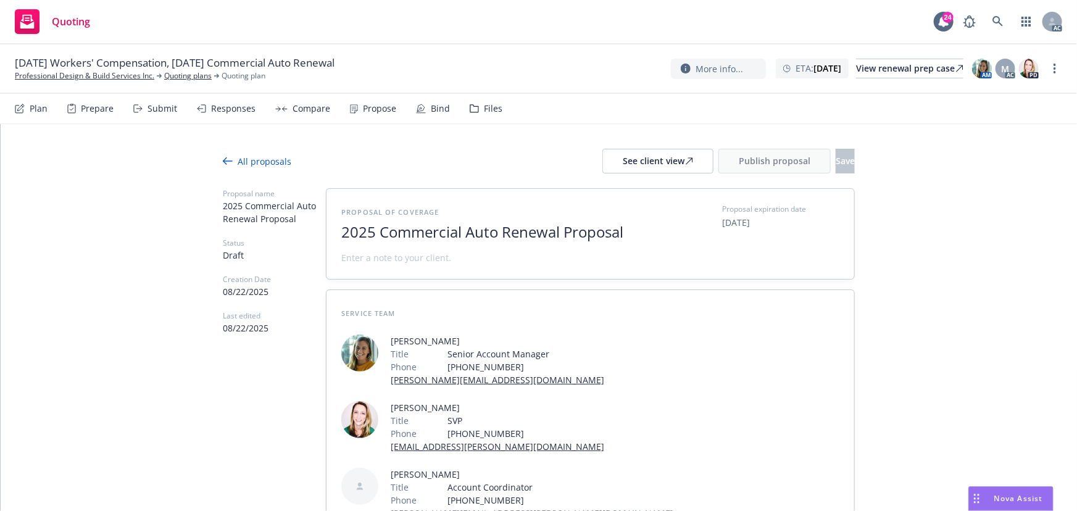
click at [381, 259] on span at bounding box center [396, 257] width 110 height 13
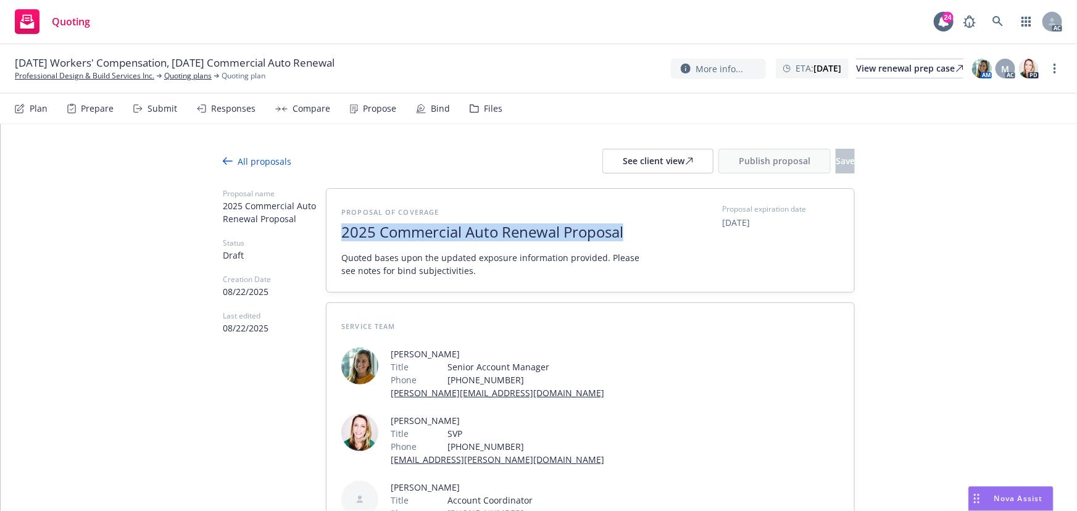
drag, startPoint x: 638, startPoint y: 234, endPoint x: 256, endPoint y: 253, distance: 382.4
click at [256, 253] on div "Proposal name 2025 Commercial Auto Renewal Proposal Status Draft Creation Date …" at bounding box center [539, 395] width 632 height 415
copy span "2025 Commercial Auto Renewal Proposal"
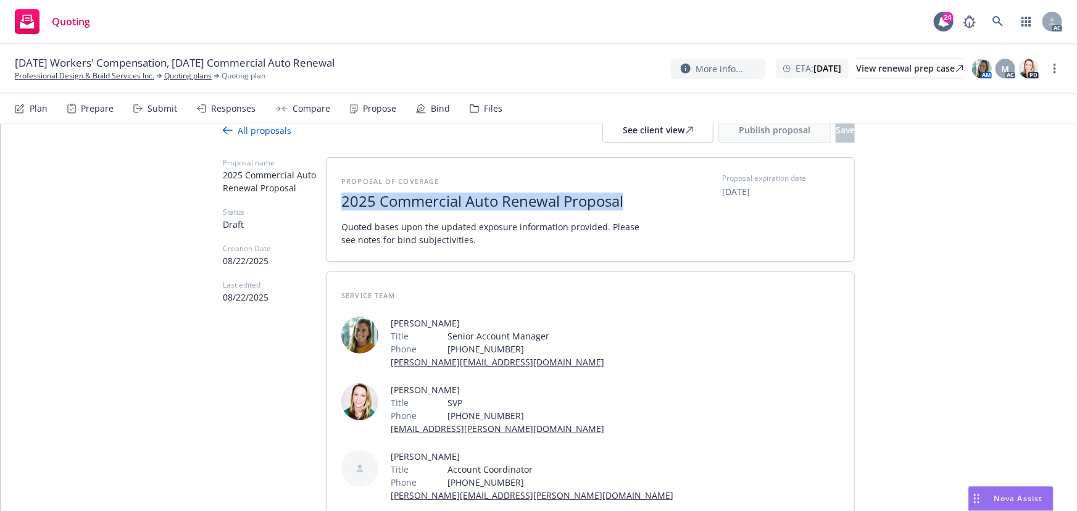
scroll to position [99, 0]
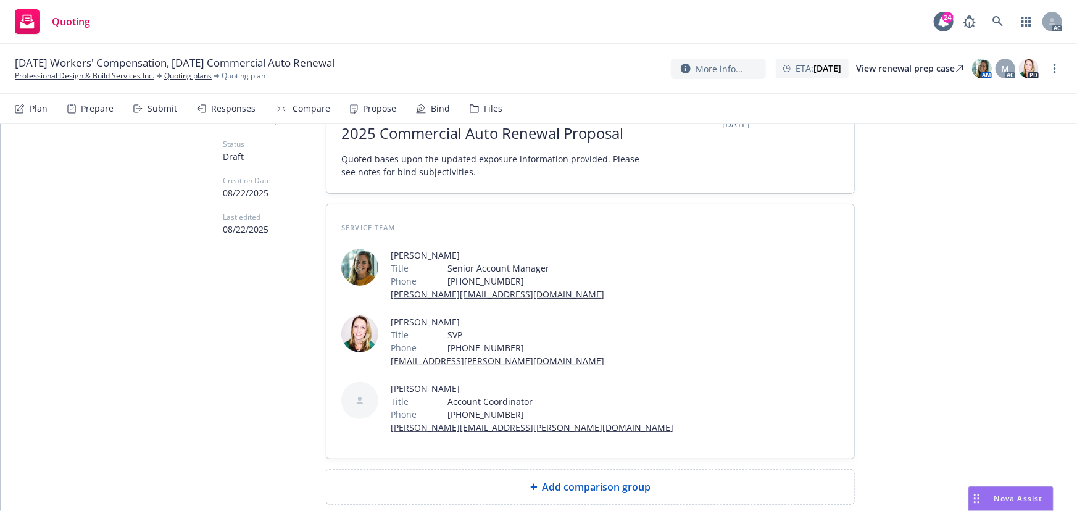
click at [536, 479] on div "Add comparison group" at bounding box center [590, 486] width 508 height 15
type textarea "x"
click at [526, 484] on span at bounding box center [590, 491] width 498 height 15
paste span
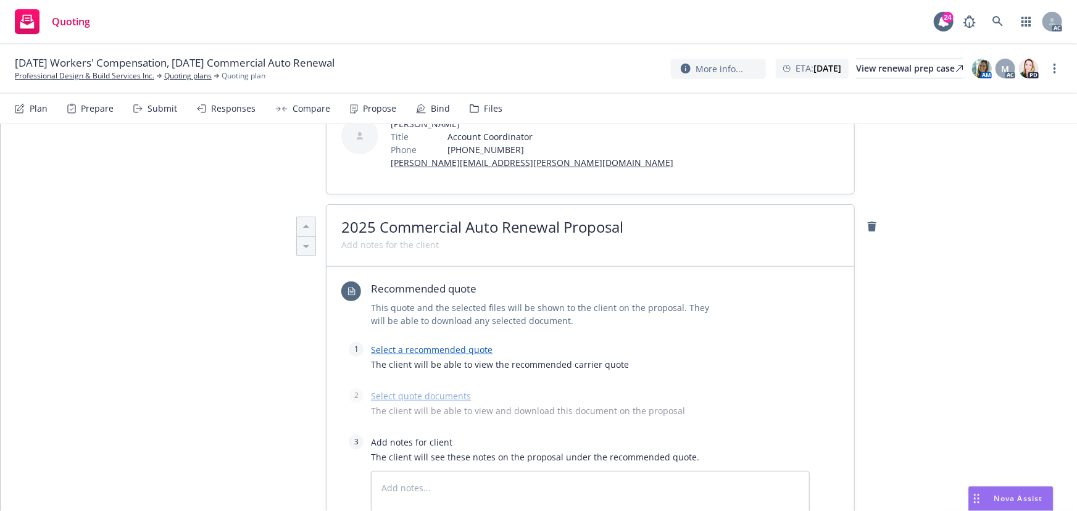
scroll to position [436, 0]
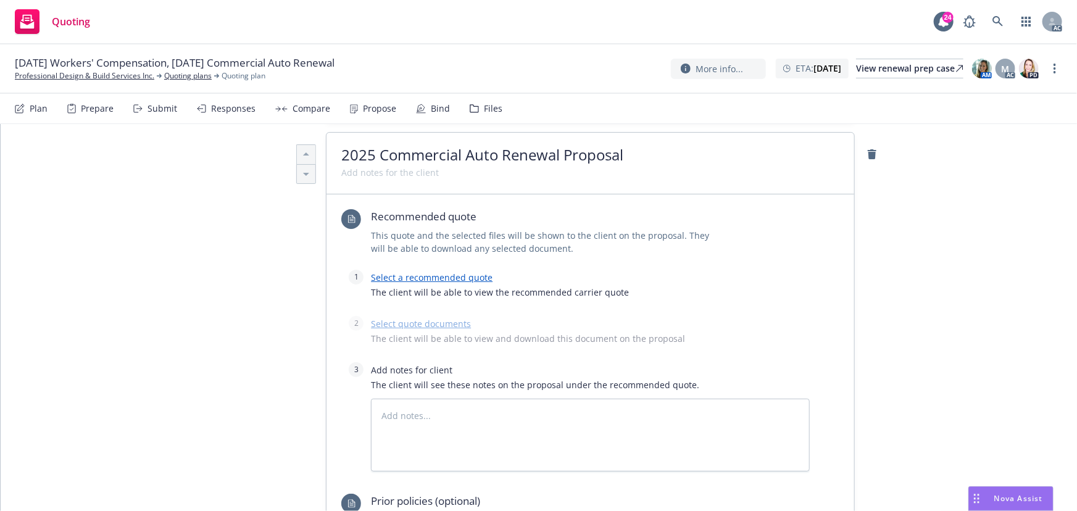
click at [436, 271] on link "Select a recommended quote" at bounding box center [432, 277] width 122 height 12
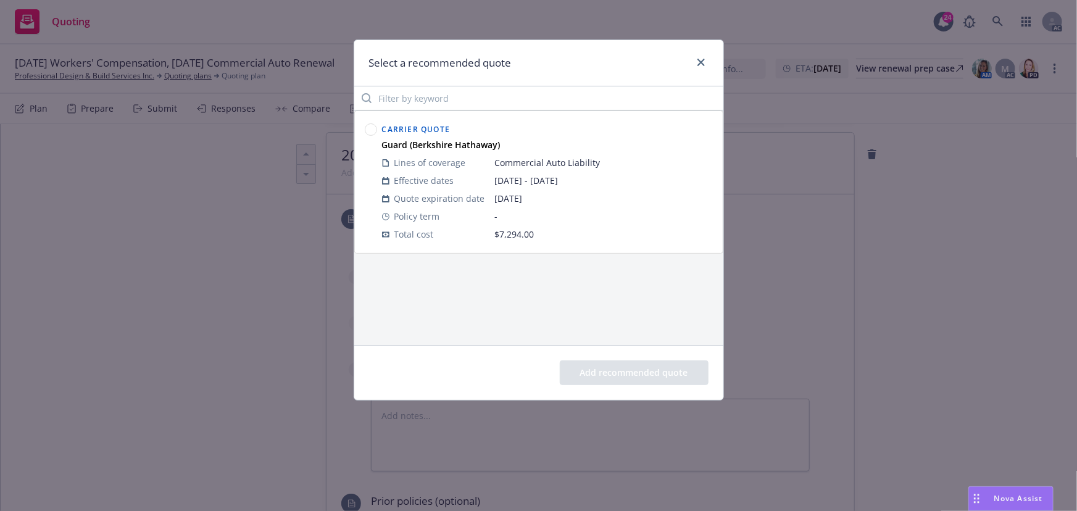
click at [370, 131] on circle at bounding box center [371, 130] width 12 height 12
click at [606, 367] on button "Add recommended quote" at bounding box center [634, 372] width 149 height 25
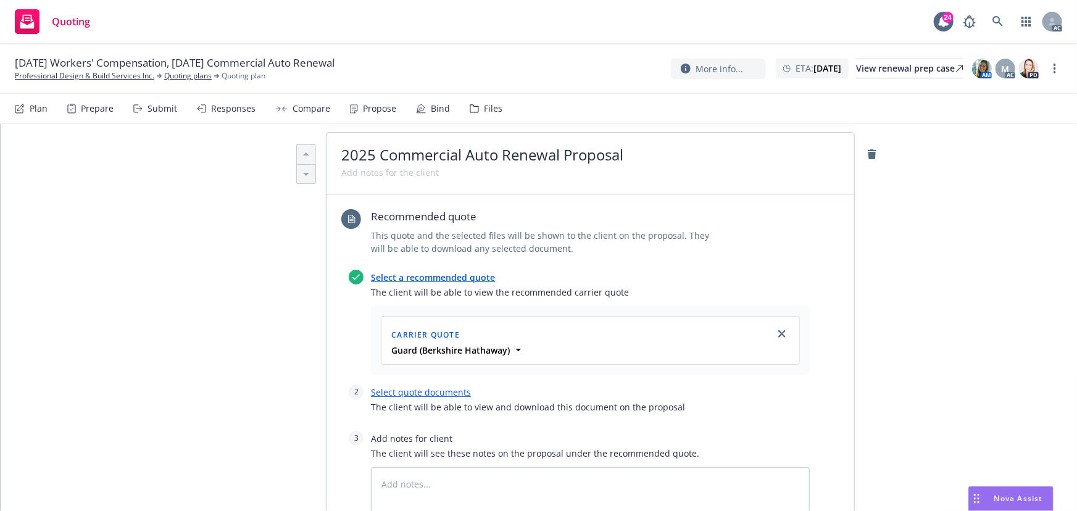
click at [455, 386] on link "Select quote documents" at bounding box center [421, 392] width 100 height 12
type textarea "x"
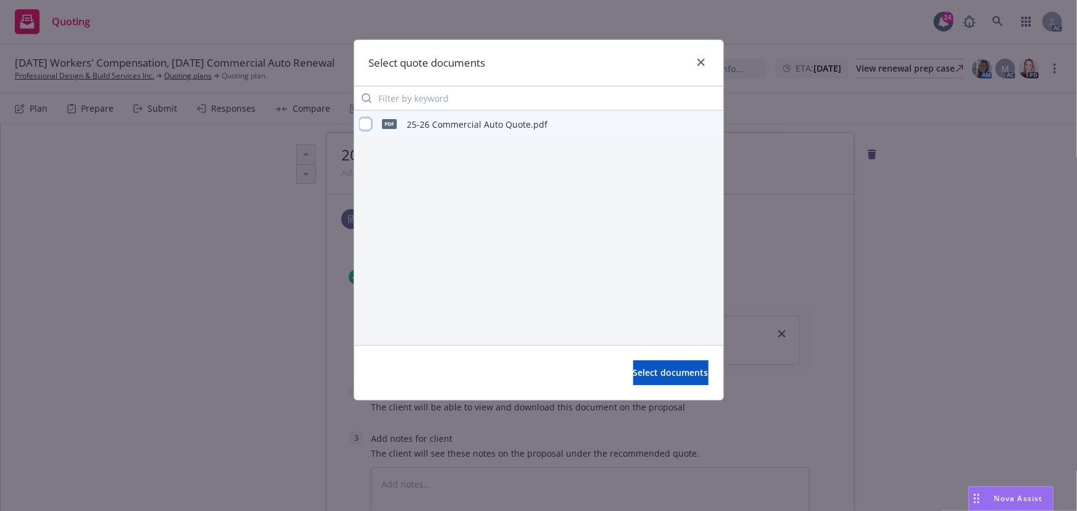
drag, startPoint x: 364, startPoint y: 122, endPoint x: 433, endPoint y: 200, distance: 104.0
click at [364, 122] on input "checkbox" at bounding box center [365, 124] width 12 height 12
checkbox input "true"
click at [649, 365] on button "Select documents" at bounding box center [670, 372] width 75 height 25
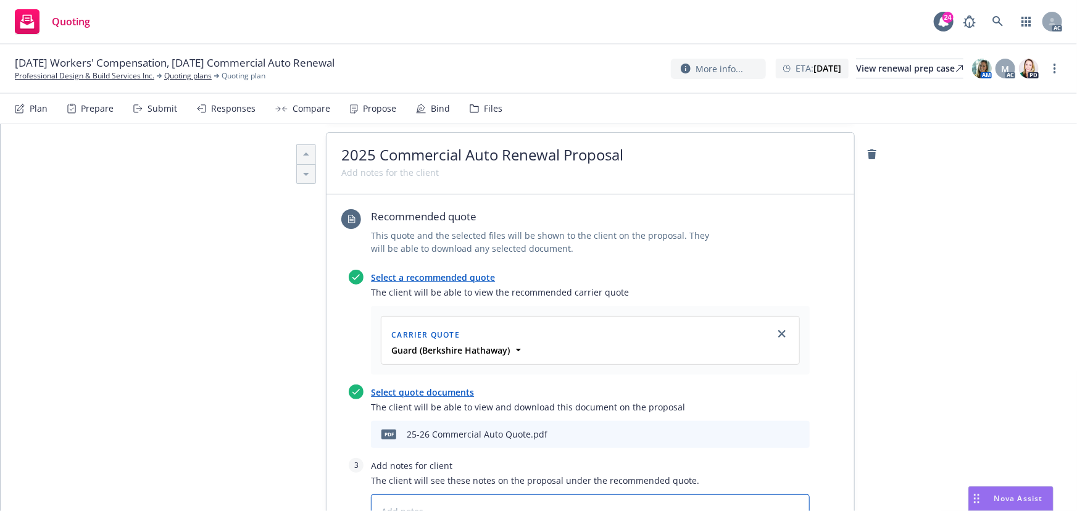
type textarea "x"
type textarea "B"
type textarea "x"
type textarea "Bi"
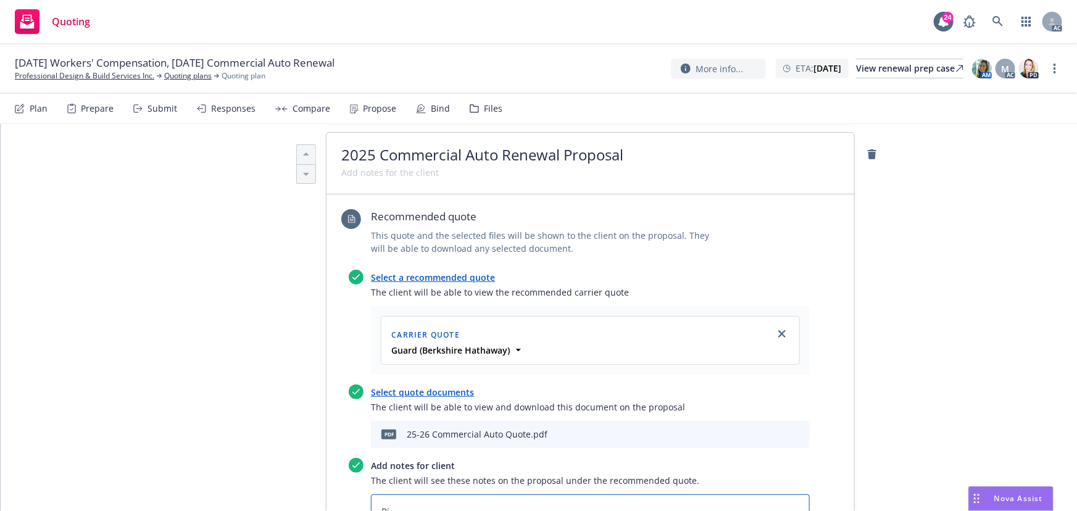
type textarea "x"
type textarea "Bin"
type textarea "x"
type textarea "Bind"
type textarea "x"
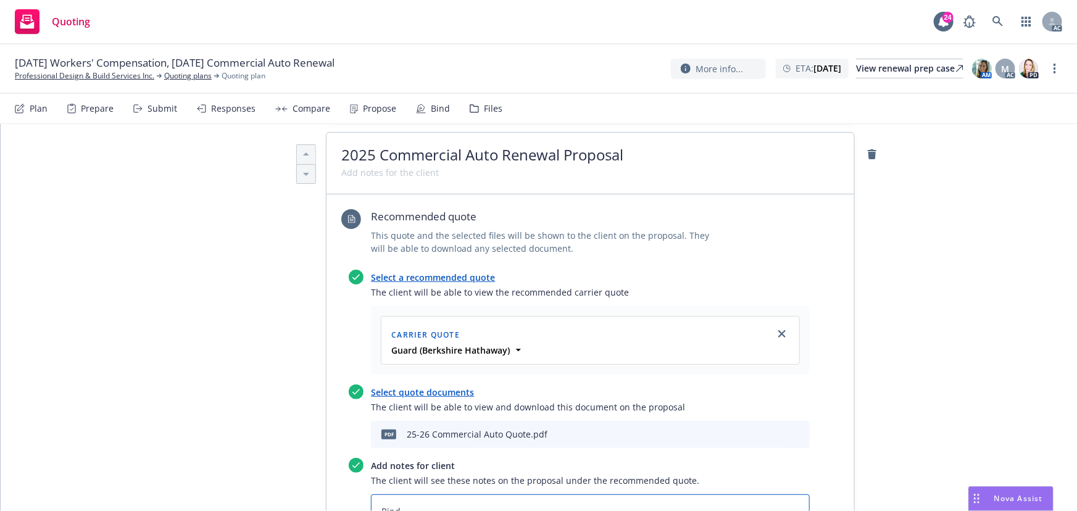
type textarea "Bind S"
type textarea "x"
type textarea "Bind SYb"
type textarea "x"
type textarea "Bind SY"
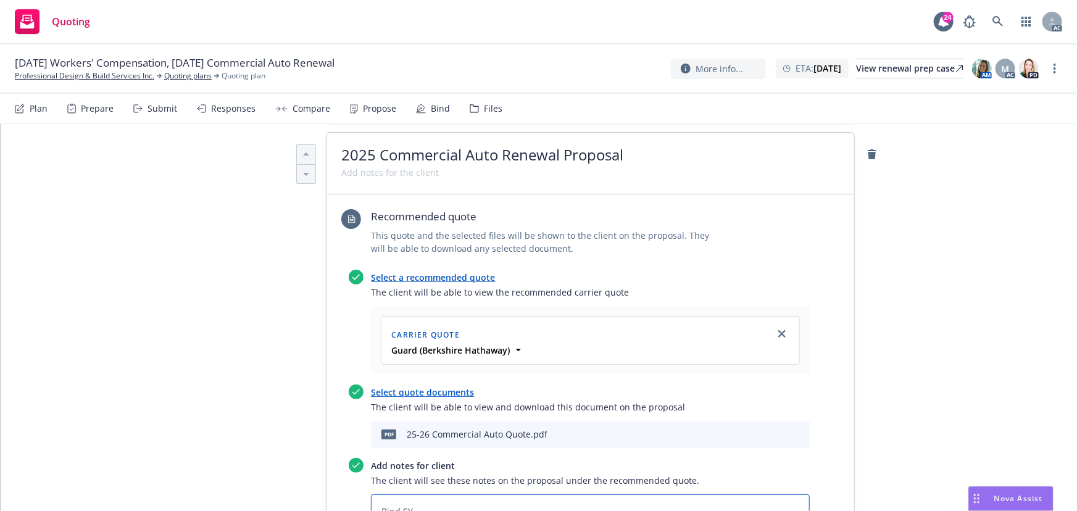
type textarea "x"
type textarea "Bind S"
type textarea "x"
type textarea "Bind Su"
type textarea "x"
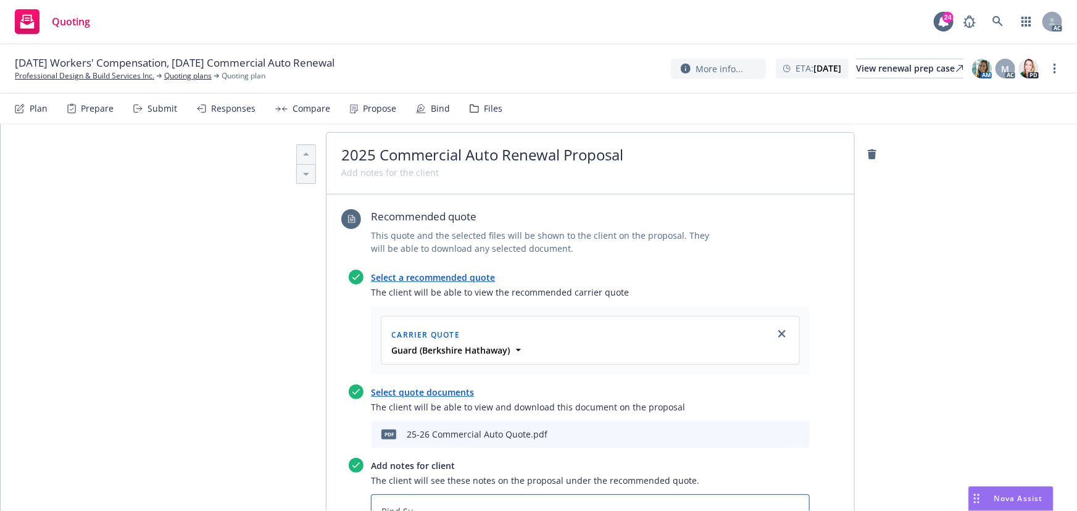
type textarea "Bind Sub"
type textarea "x"
type textarea "Bind Subj"
type textarea "x"
type textarea "Bind Subje"
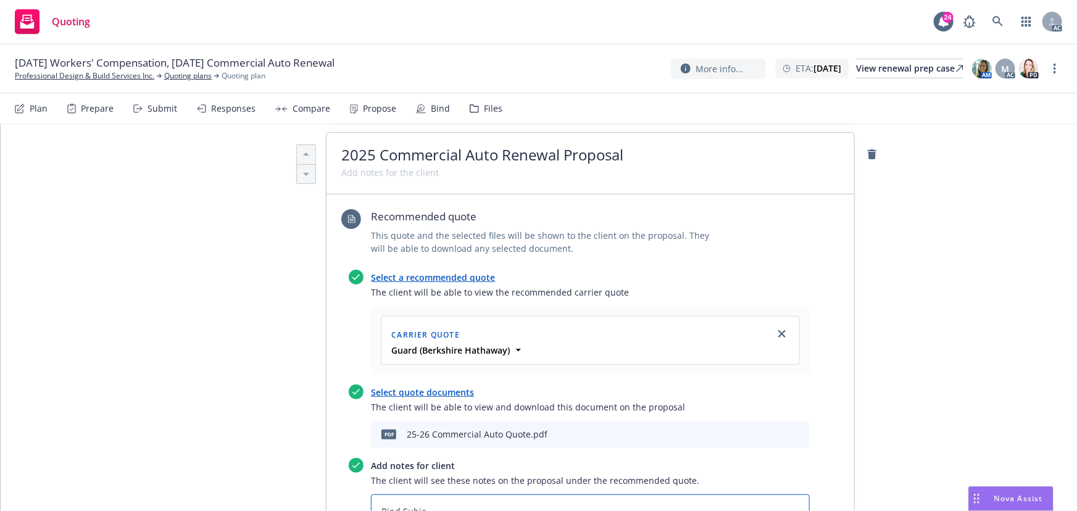
type textarea "x"
type textarea "Bind Subjec"
type textarea "x"
type textarea "Bind Subject"
type textarea "x"
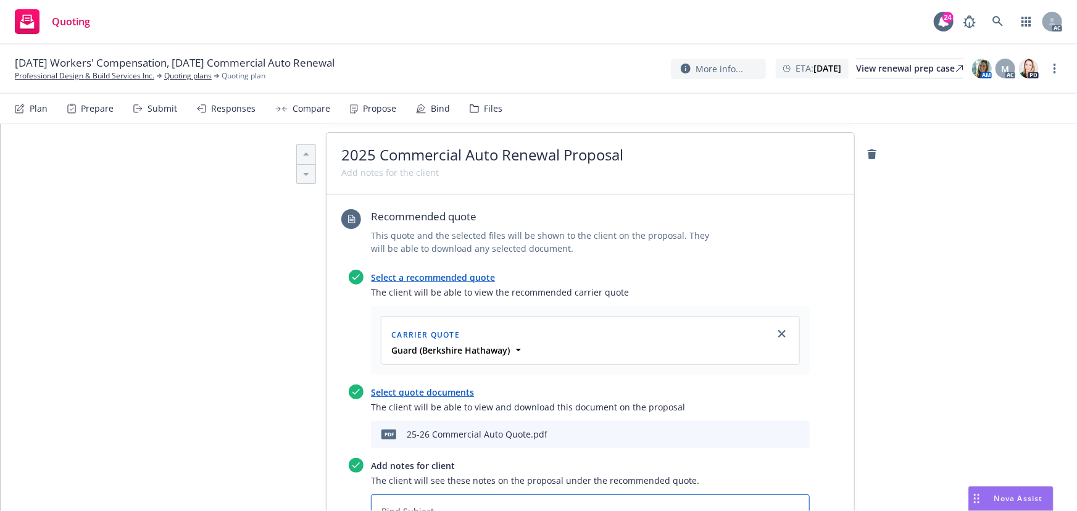
type textarea "Bind Subjecti"
type textarea "x"
type textarea "Bind Subjectiv"
type textarea "x"
type textarea "Bind Subjectivi"
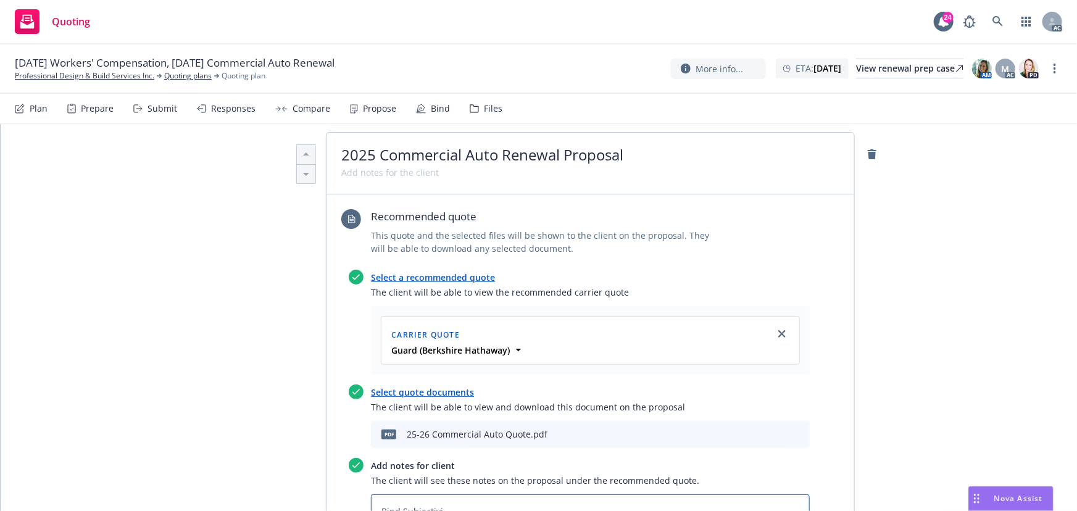
type textarea "x"
type textarea "Bind Subjectivit"
type textarea "x"
type textarea "Bind Subjectiviti"
type textarea "x"
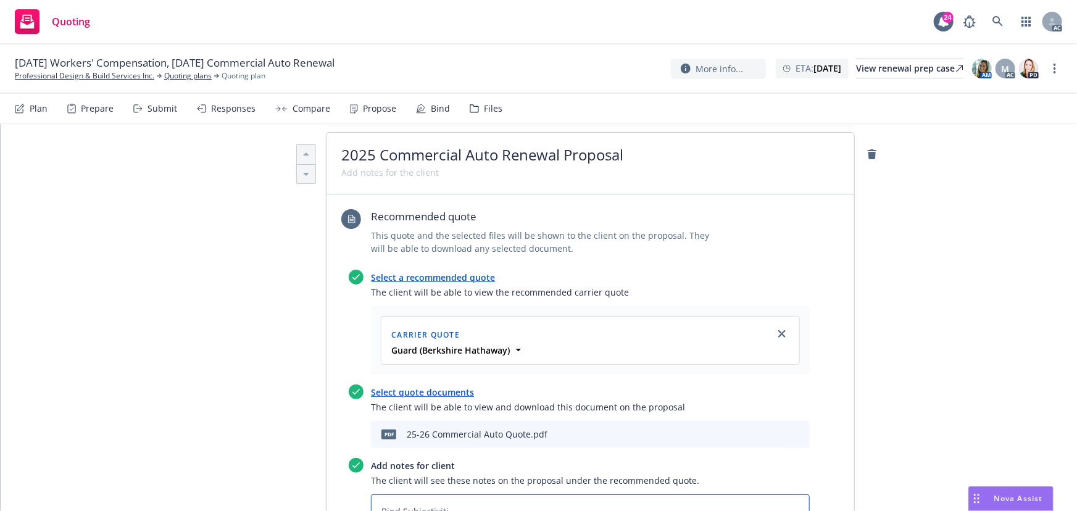
type textarea "Bind Subjectivitie"
type textarea "x"
type textarea "Bind Subjectivities"
type textarea "x"
type textarea "Bind Subjectivities:"
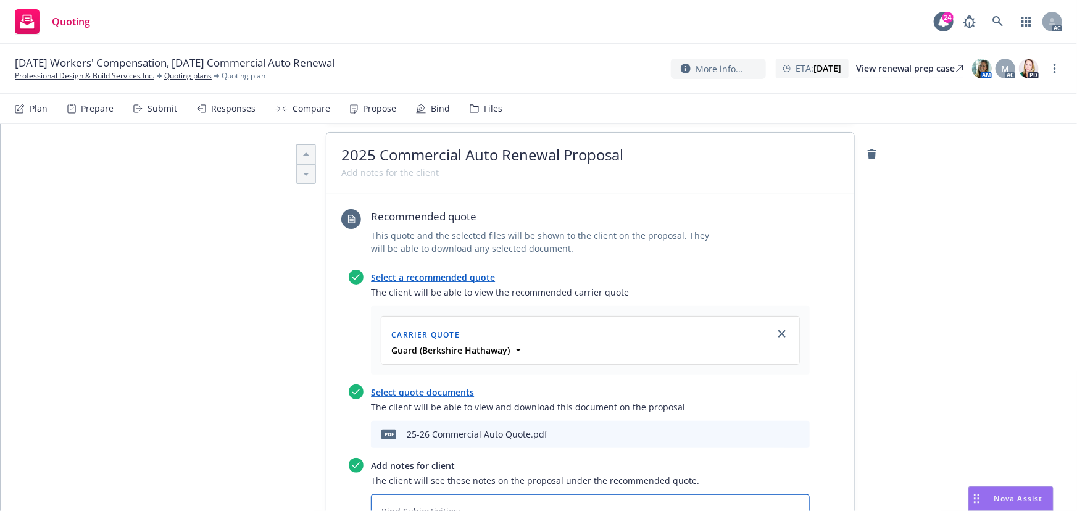
type textarea "x"
type textarea "Bind Subjectivities:"
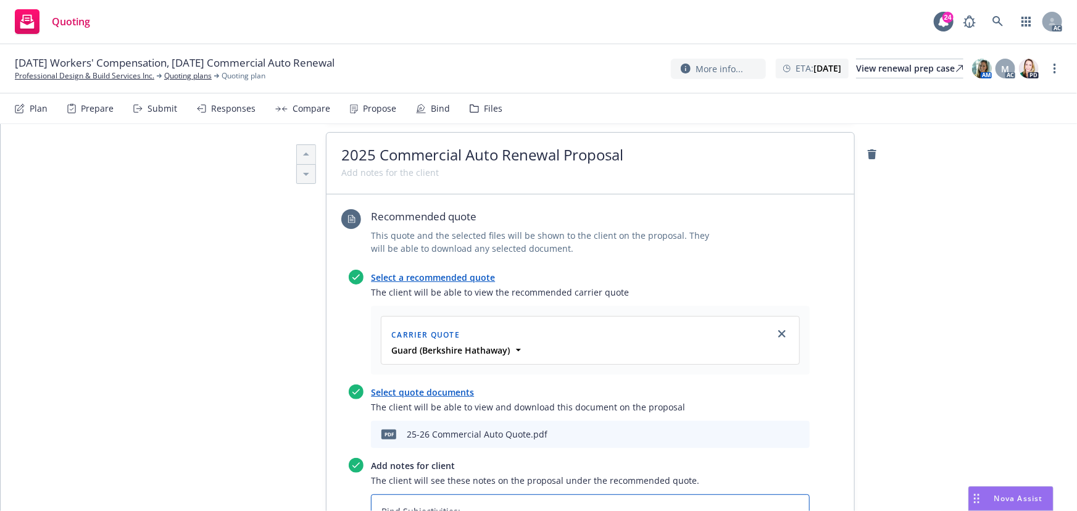
paste textarea "Signed California Uninsured Motorists Selection/Rejection form"
type textarea "x"
type textarea "Bind Subjectivities: Signed California Uninsured Motorists Selection/Rejection …"
type textarea "x"
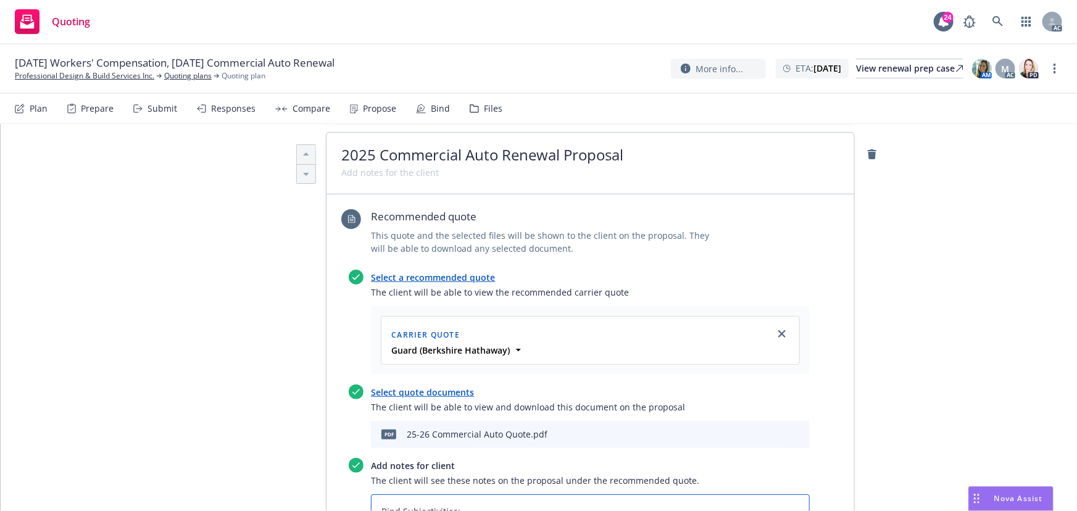
type textarea "Bind Subjectivities:Signed California Uninsured Motorists Selection/Rejection f…"
type textarea "x"
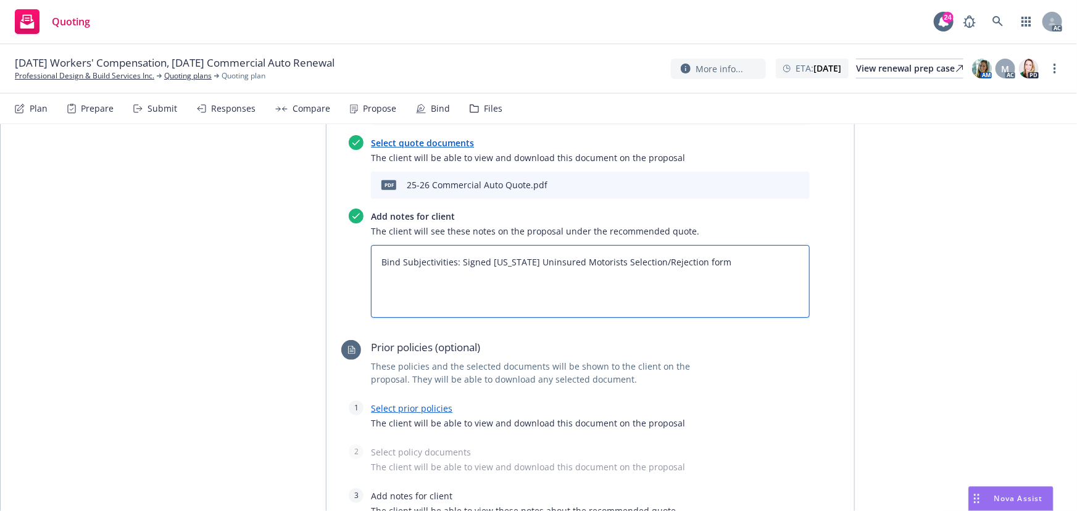
scroll to position [828, 0]
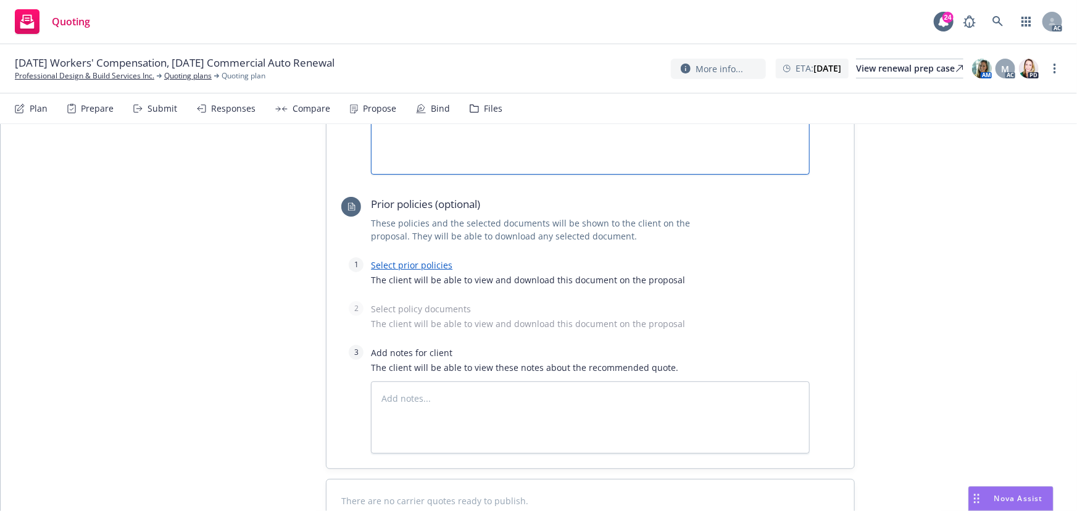
type textarea "Bind Subjectivities: Signed California Uninsured Motorists Selection/Rejection …"
click at [424, 259] on link "Select prior policies" at bounding box center [411, 265] width 81 height 12
type textarea "x"
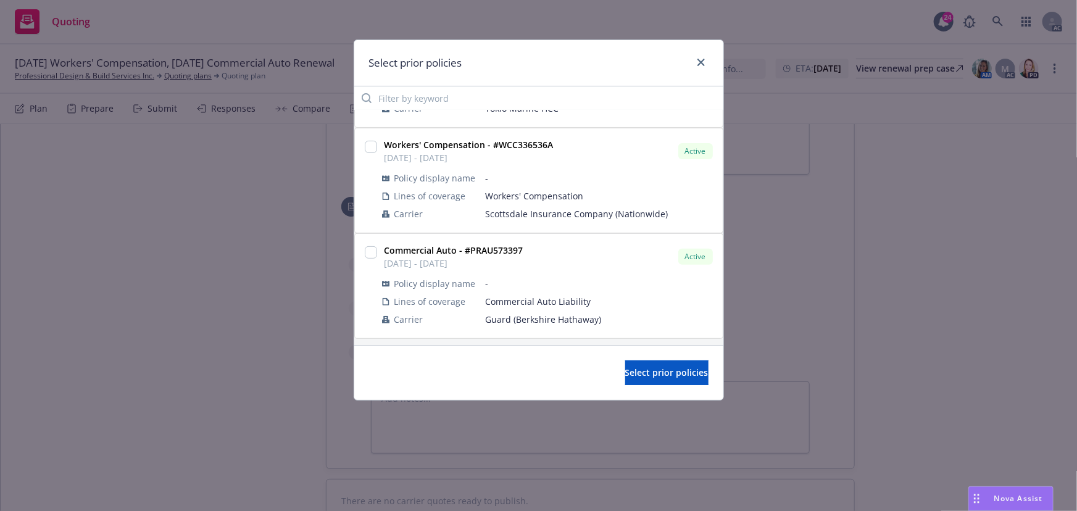
scroll to position [197, 0]
click at [372, 246] on input "checkbox" at bounding box center [371, 249] width 12 height 12
checkbox input "true"
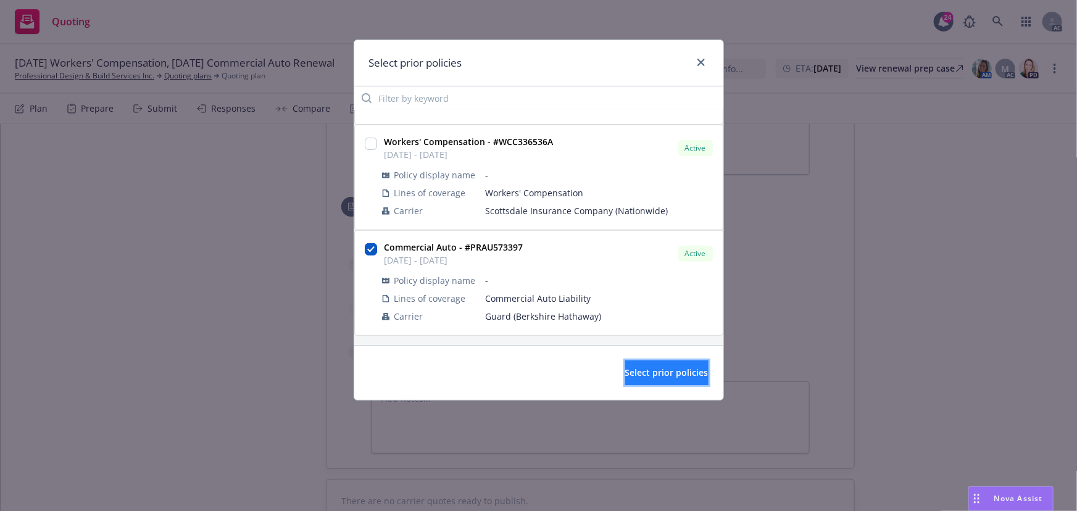
click at [660, 371] on span "Select prior policies" at bounding box center [666, 373] width 83 height 12
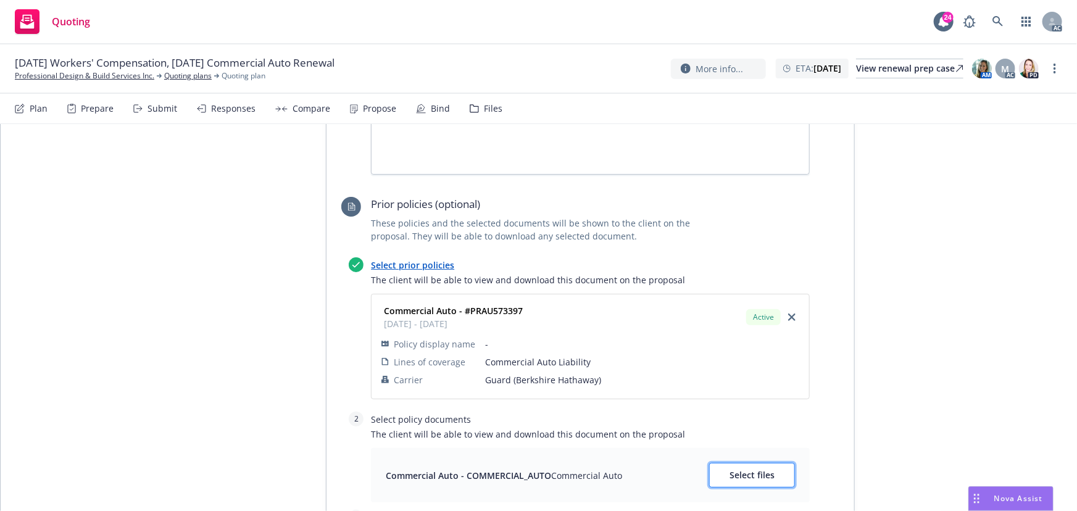
click at [753, 469] on span "Select files" at bounding box center [751, 475] width 45 height 12
type textarea "x"
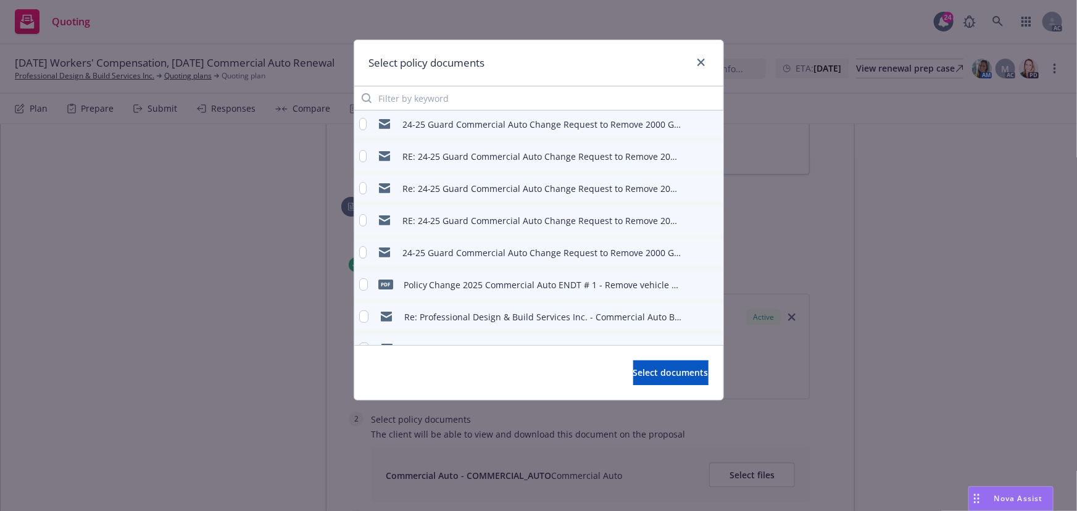
scroll to position [91, 0]
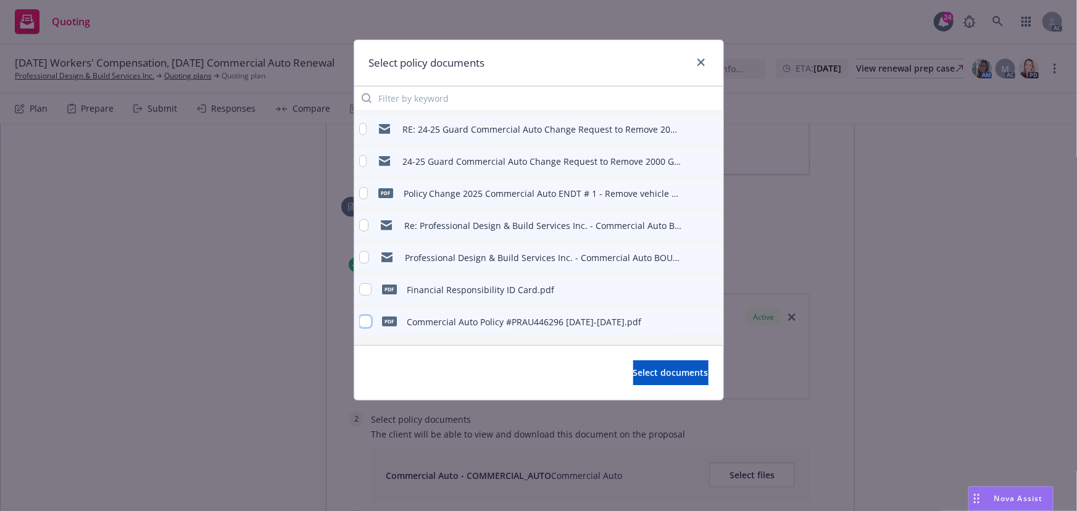
click at [368, 323] on input "checkbox" at bounding box center [365, 321] width 12 height 12
checkbox input "true"
click at [677, 377] on span "Select documents" at bounding box center [670, 373] width 75 height 12
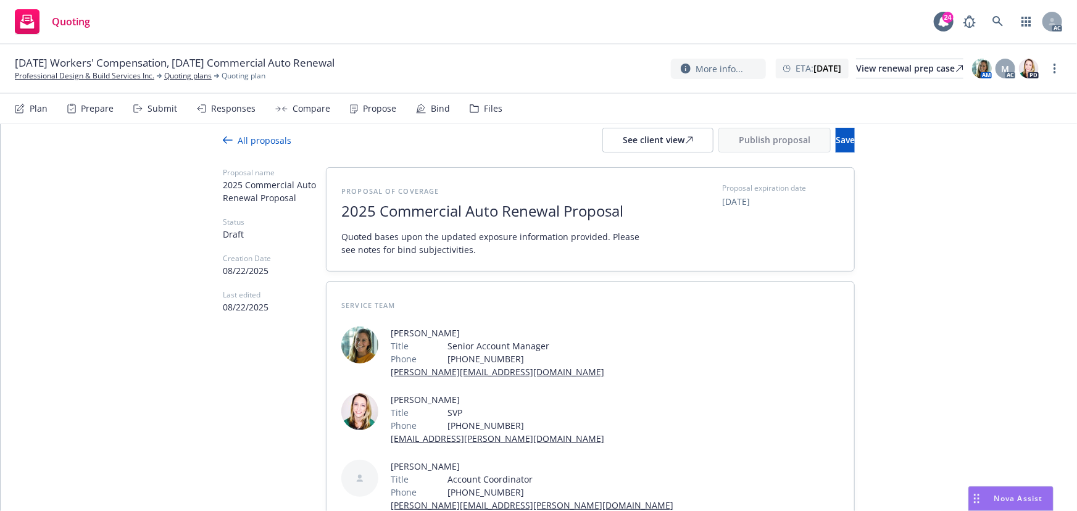
scroll to position [0, 0]
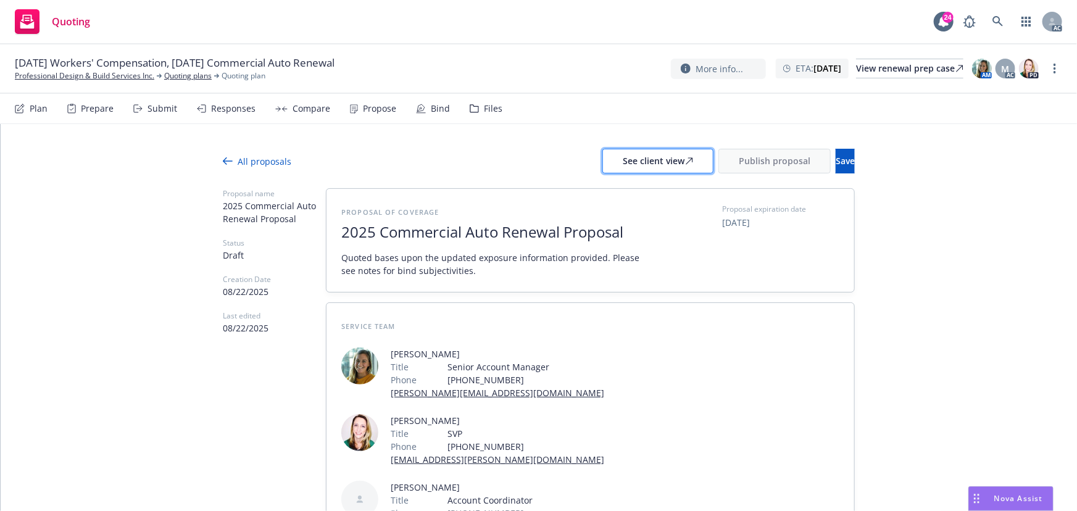
click at [631, 158] on div "See client view" at bounding box center [658, 160] width 70 height 23
click at [236, 116] on div "Responses" at bounding box center [226, 109] width 59 height 30
type textarea "x"
click at [236, 115] on div "Responses" at bounding box center [226, 109] width 59 height 30
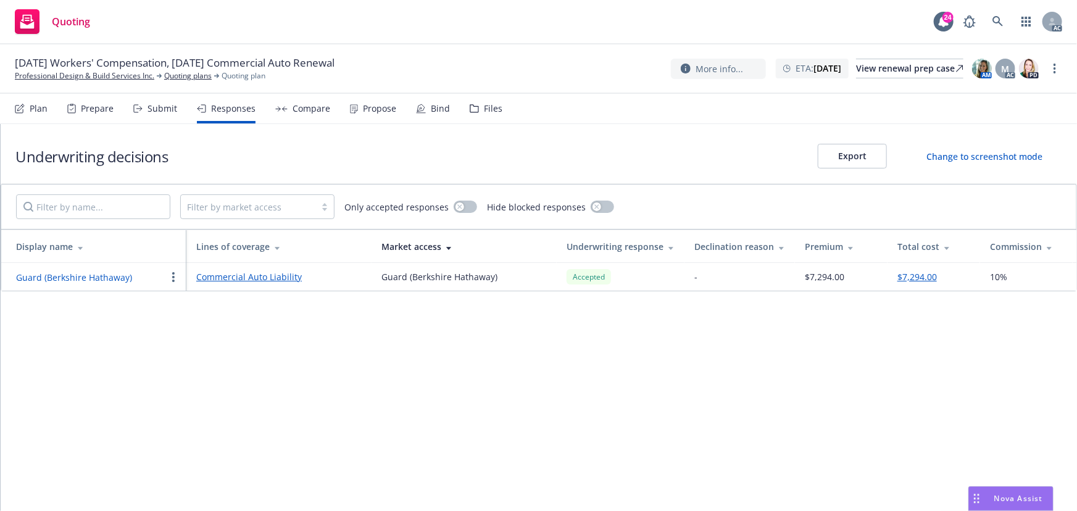
click at [52, 279] on button "Guard (Berkshire Hathaway)" at bounding box center [74, 277] width 116 height 13
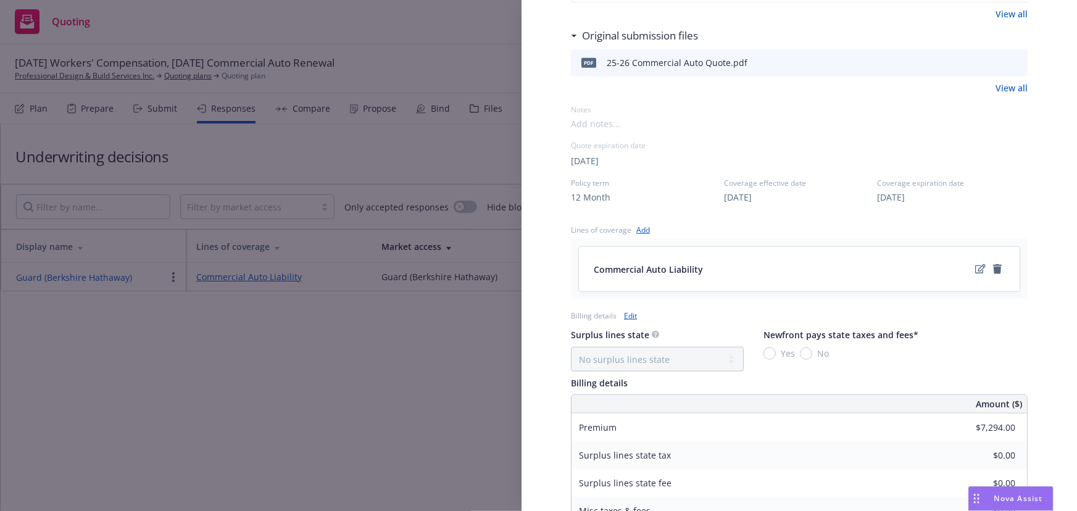
scroll to position [500, 0]
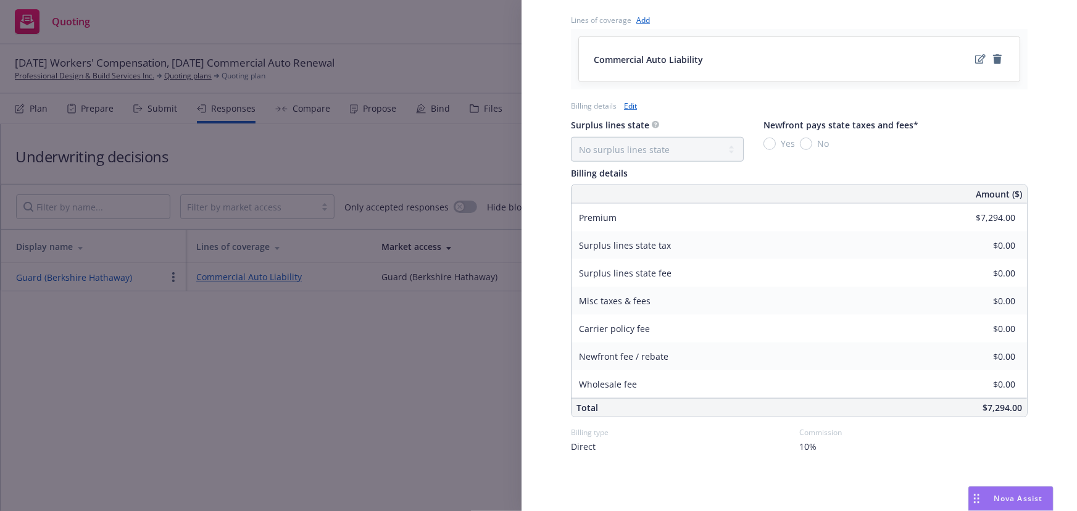
click at [346, 379] on div "Display Name Guard (Berkshire Hathaway) Carrier Guard (Berkshire Hathaway) Writ…" at bounding box center [538, 255] width 1077 height 511
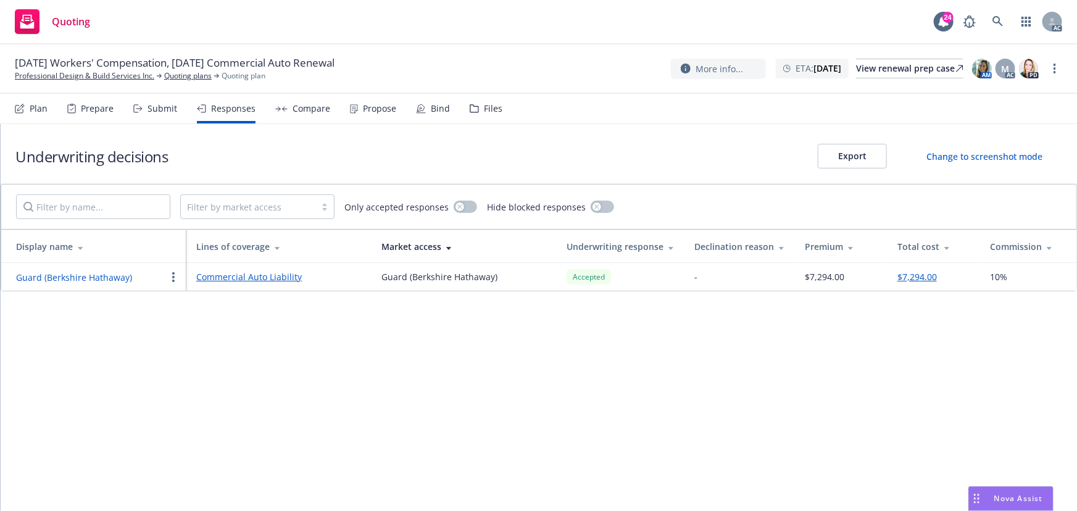
drag, startPoint x: 759, startPoint y: 388, endPoint x: 777, endPoint y: 372, distance: 24.5
click at [759, 388] on div "Underwriting decisions Export Change to screenshot mode Filter by market access…" at bounding box center [539, 317] width 1076 height 387
click at [367, 113] on div "Propose" at bounding box center [379, 109] width 33 height 10
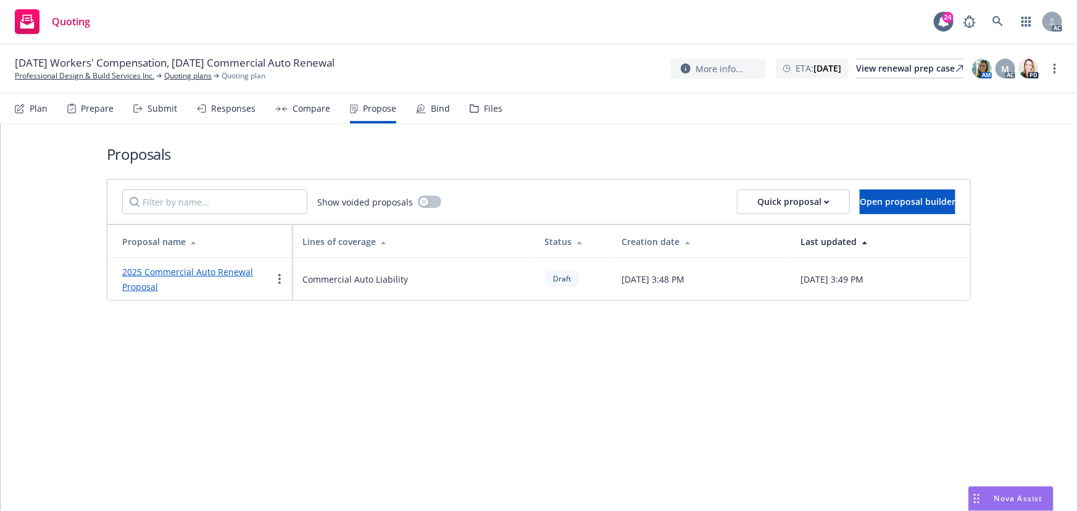
click at [231, 114] on div "Responses" at bounding box center [233, 109] width 44 height 10
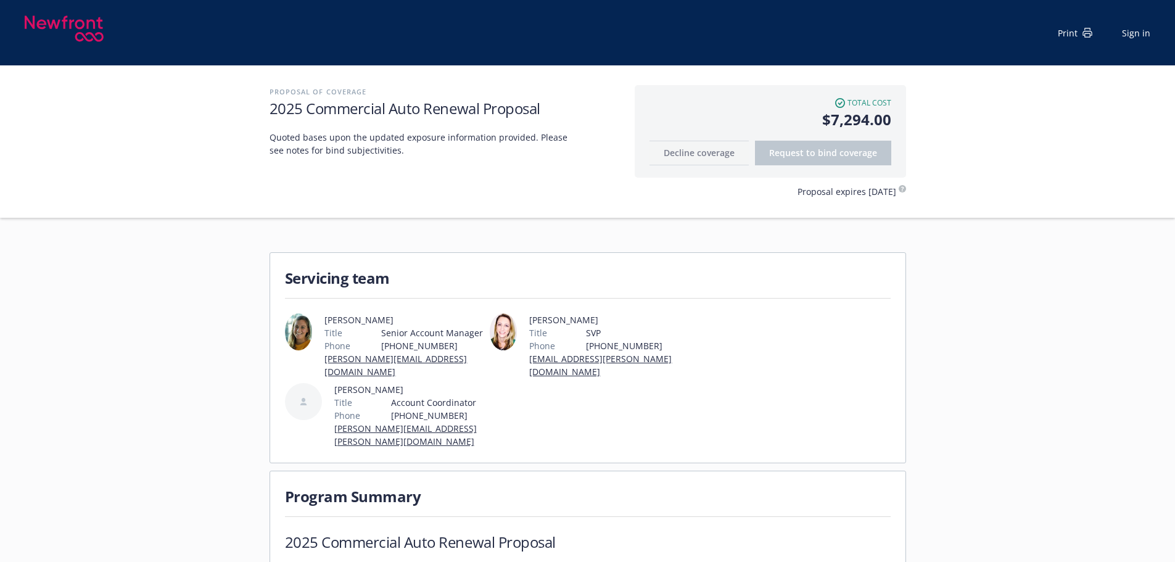
scroll to position [123, 0]
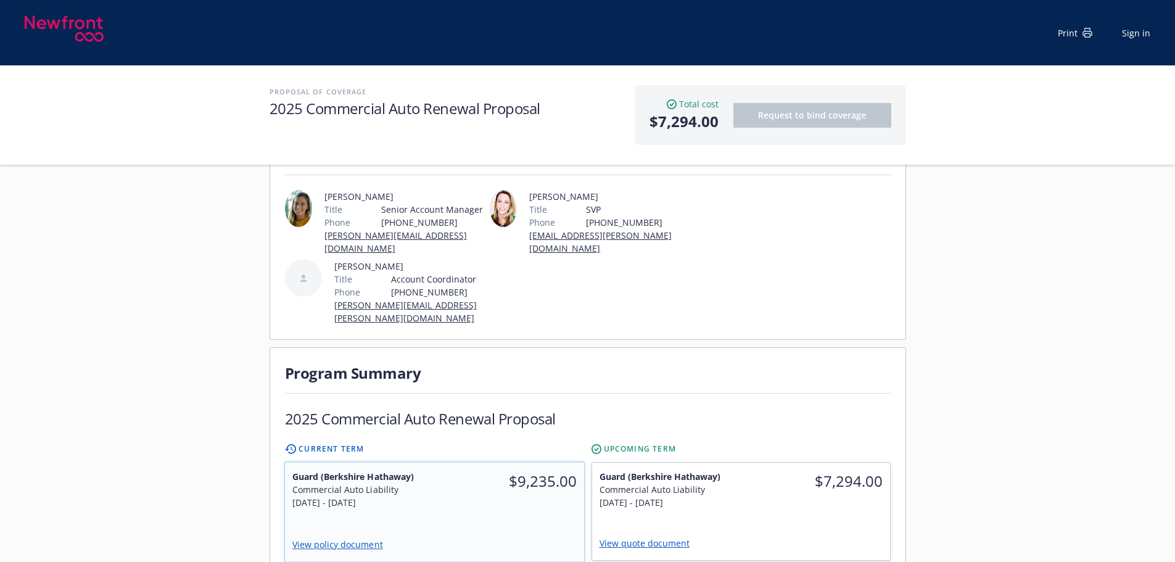
click at [478, 485] on div "$9,235.00" at bounding box center [509, 481] width 150 height 37
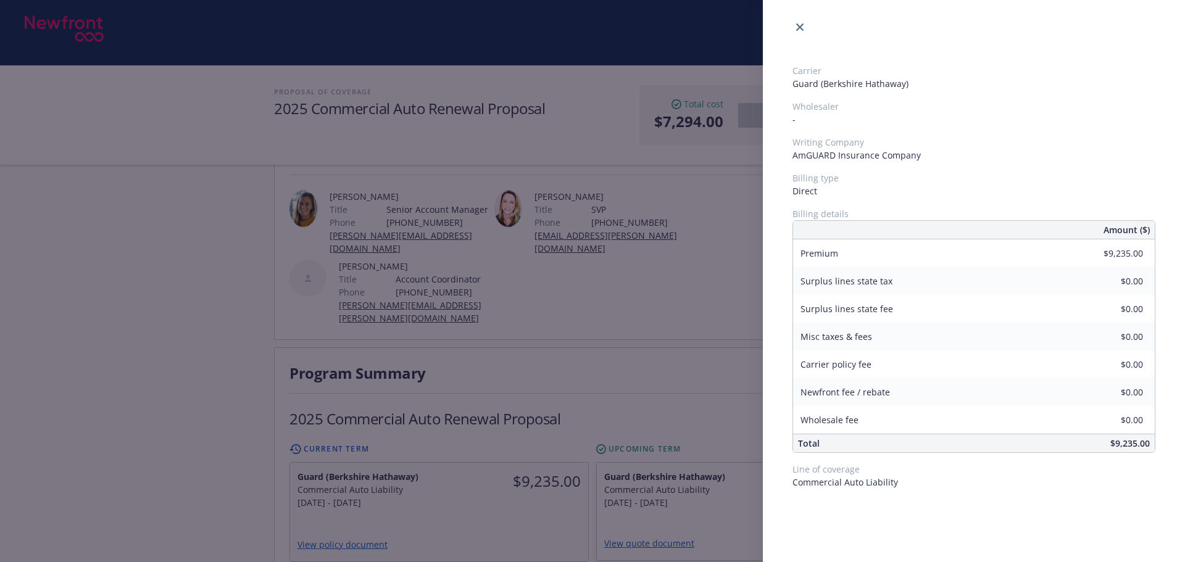
click at [621, 359] on div "Carrier Guard (Berkshire Hathaway) Wholesaler - Writing Company AmGUARD Insuran…" at bounding box center [592, 281] width 1185 height 562
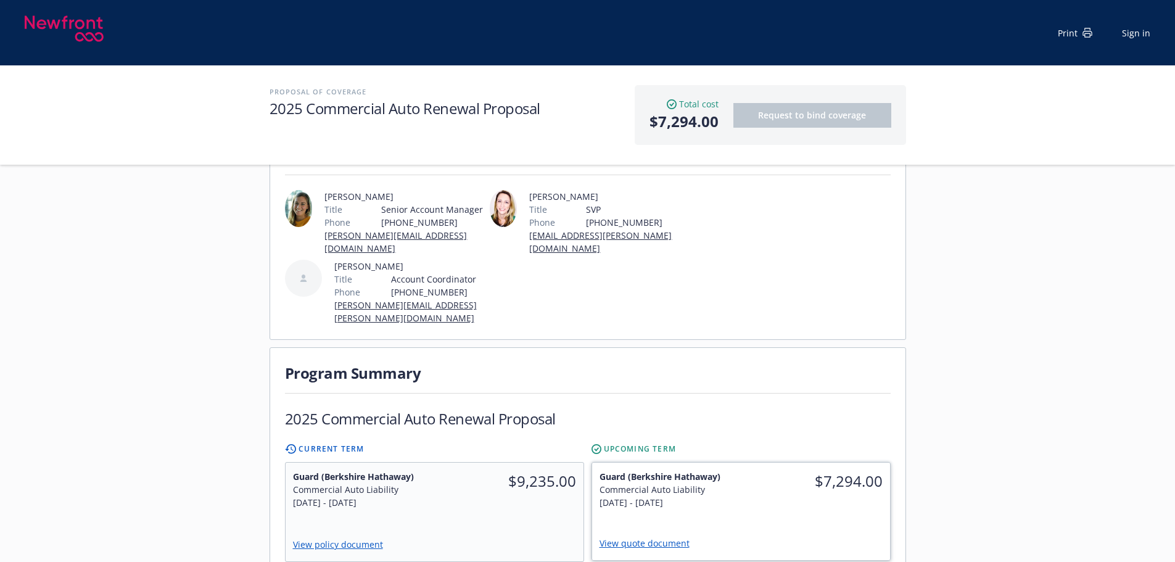
click at [764, 492] on div "$7,294.00" at bounding box center [815, 490] width 149 height 54
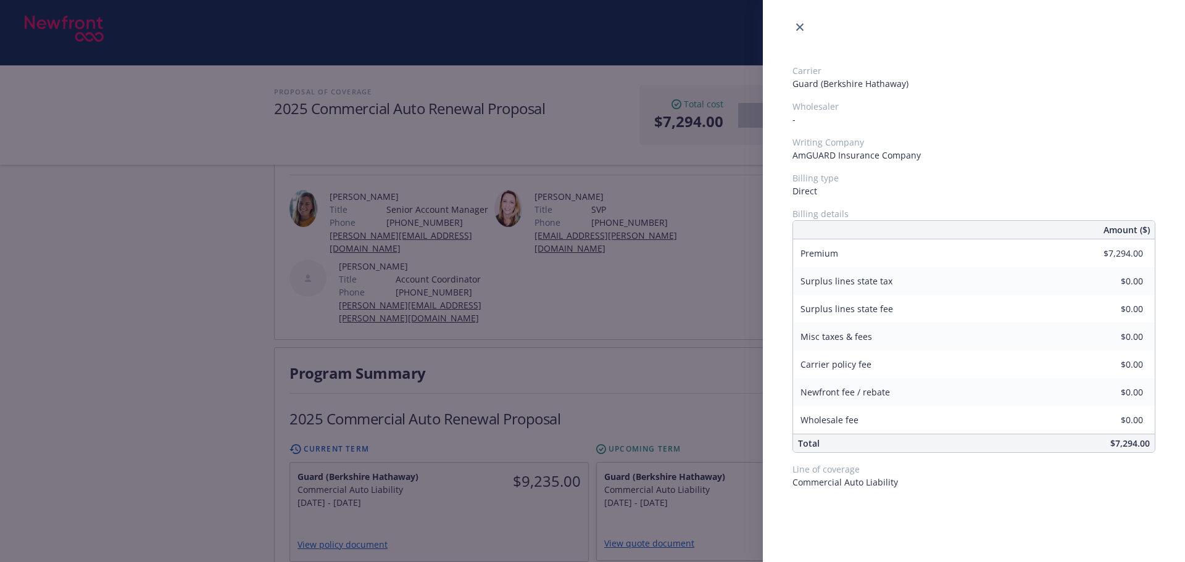
click at [656, 370] on div "Carrier Guard (Berkshire Hathaway) Wholesaler - Writing Company AmGUARD Insuran…" at bounding box center [592, 281] width 1185 height 562
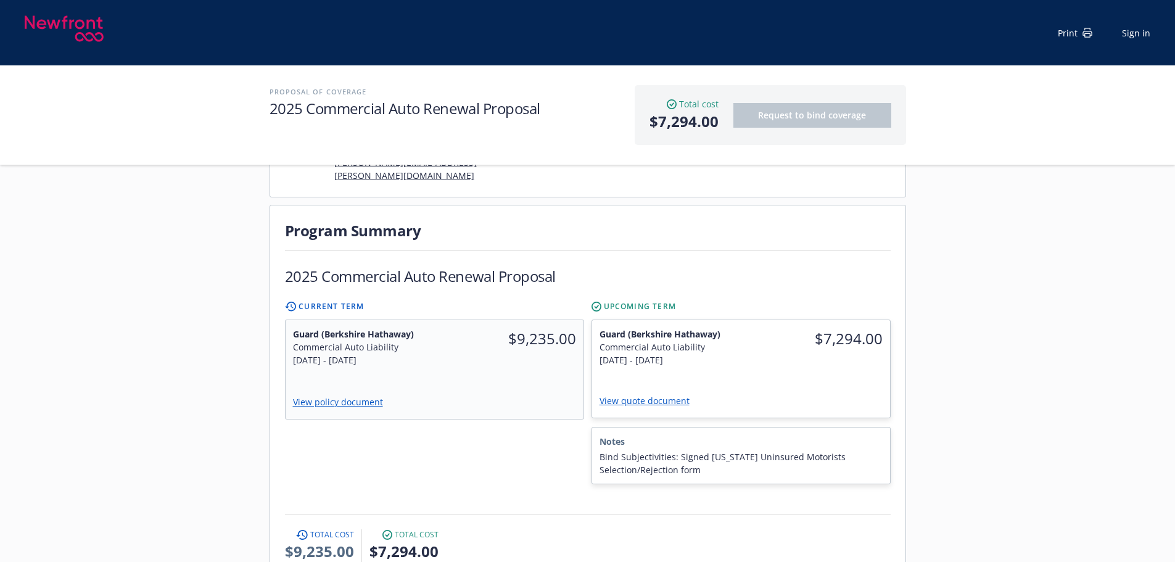
scroll to position [309, 0]
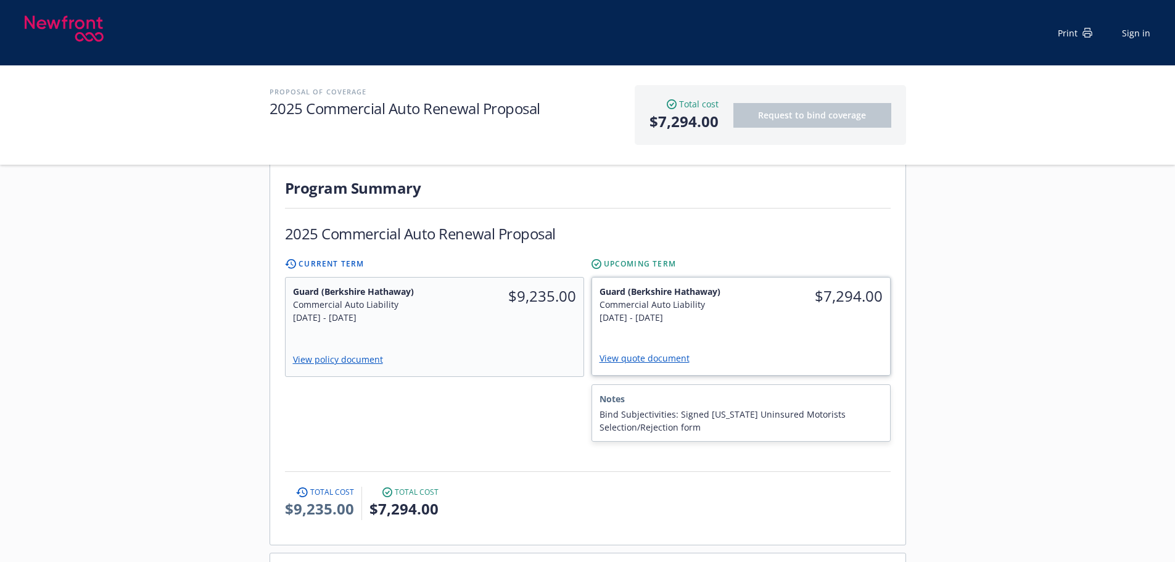
click at [831, 325] on div "Guard (Berkshire Hathaway) Commercial Auto Liability 10/28/2025 - 10/28/2026 $7…" at bounding box center [741, 326] width 298 height 97
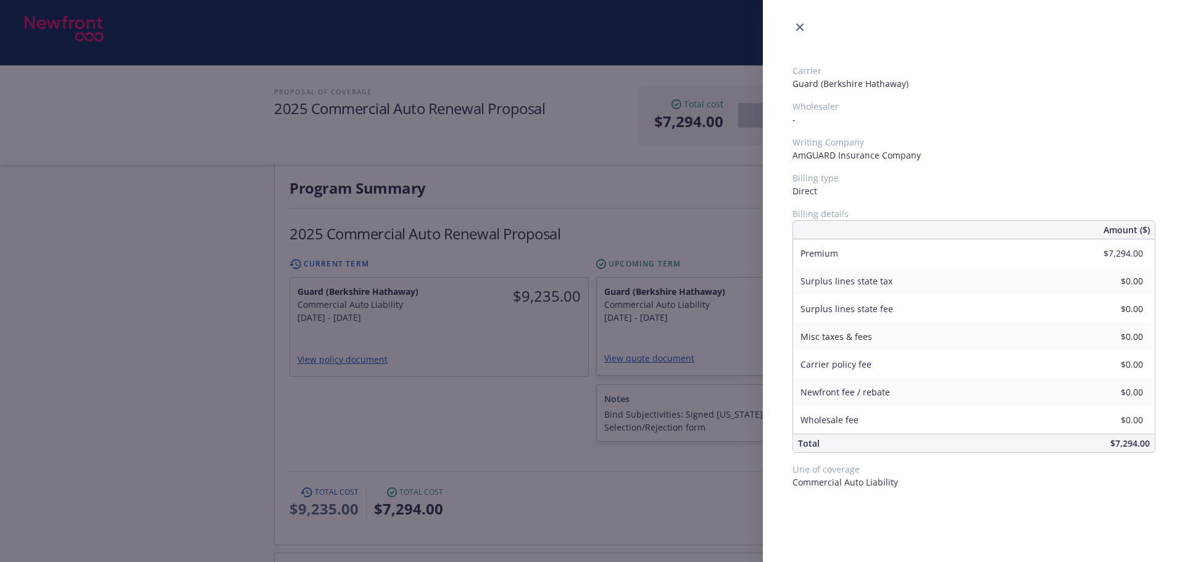
click at [639, 495] on div "Carrier Guard (Berkshire Hathaway) Wholesaler - Writing Company AmGUARD Insuran…" at bounding box center [592, 281] width 1185 height 562
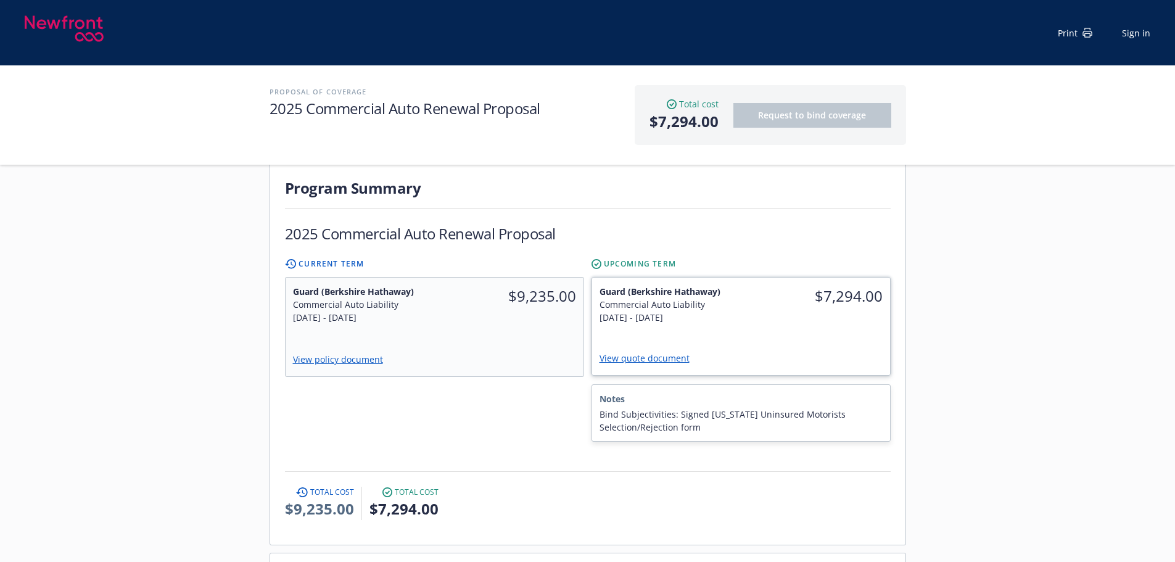
click at [665, 352] on link "View quote document" at bounding box center [650, 358] width 100 height 12
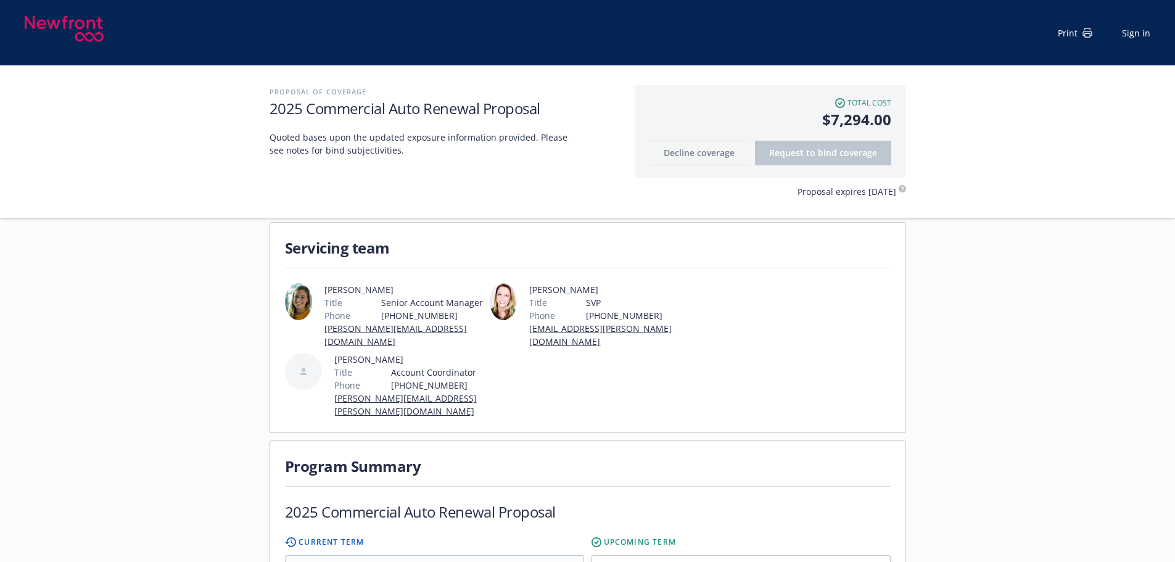
scroll to position [0, 0]
